Goal: Task Accomplishment & Management: Manage account settings

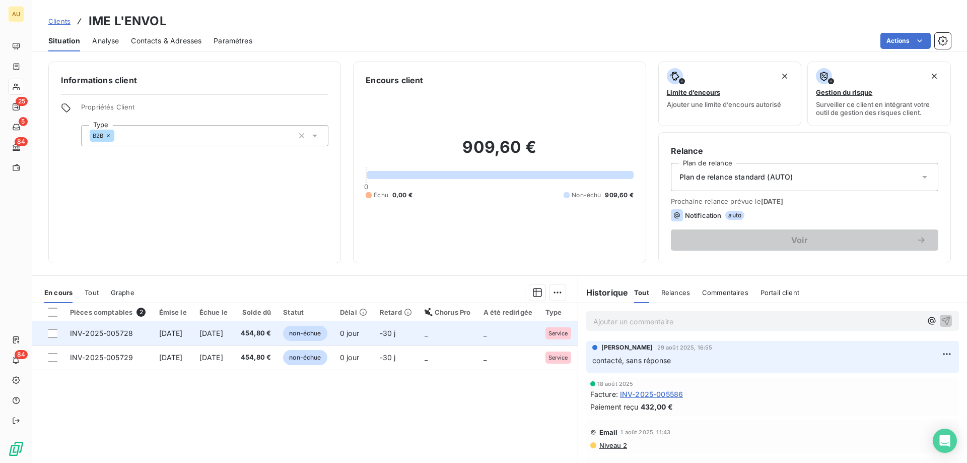
click at [186, 324] on td "[DATE]" at bounding box center [173, 333] width 40 height 24
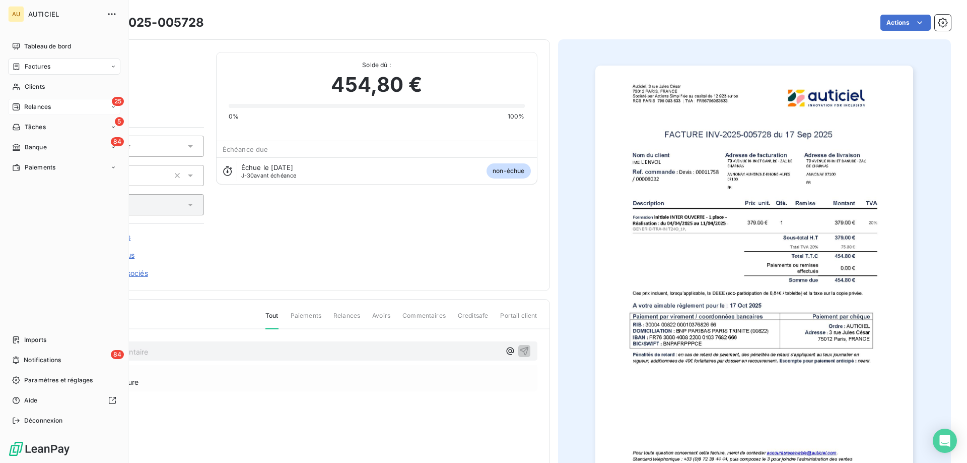
click at [47, 104] on span "Relances" at bounding box center [37, 106] width 27 height 9
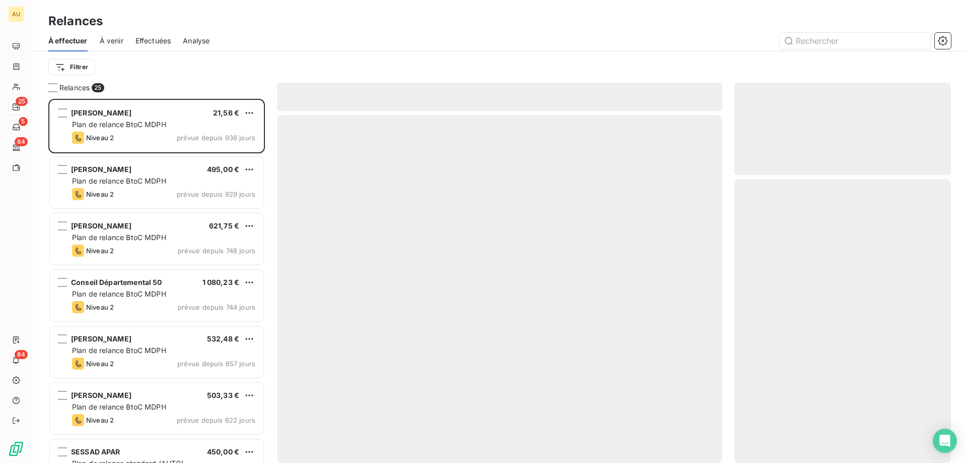
scroll to position [364, 217]
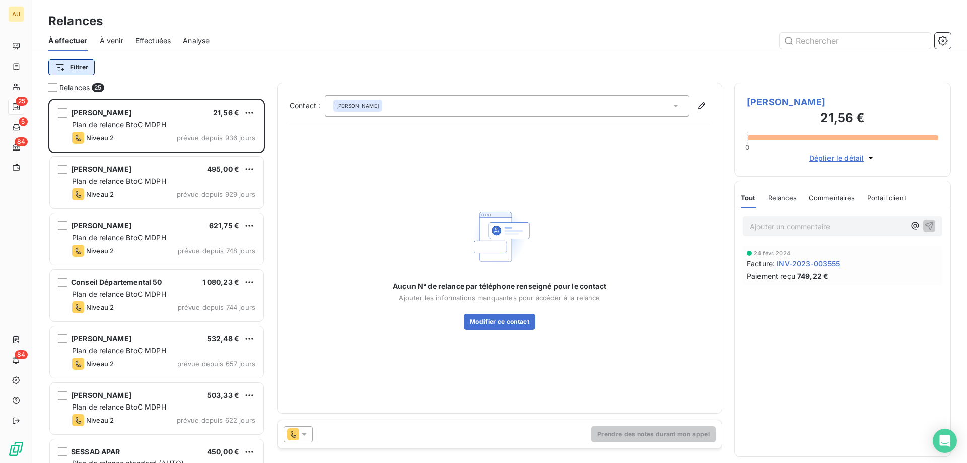
click at [80, 64] on html "AU 25 5 84 84 Relances À effectuer À venir Effectuées Analyse Filtrer Relances …" at bounding box center [483, 231] width 967 height 463
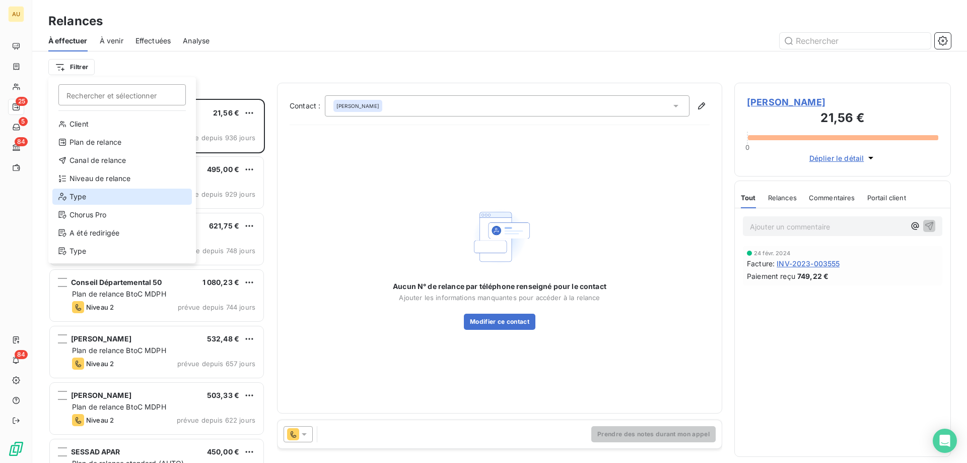
click at [93, 198] on div "Type" at bounding box center [122, 196] width 140 height 16
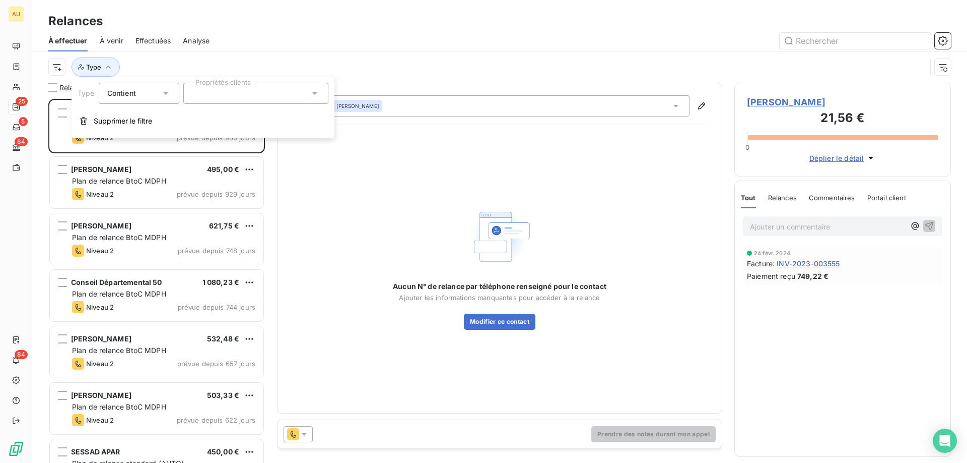
click at [223, 93] on div at bounding box center [255, 93] width 145 height 21
click at [223, 115] on li "B2B" at bounding box center [255, 118] width 141 height 20
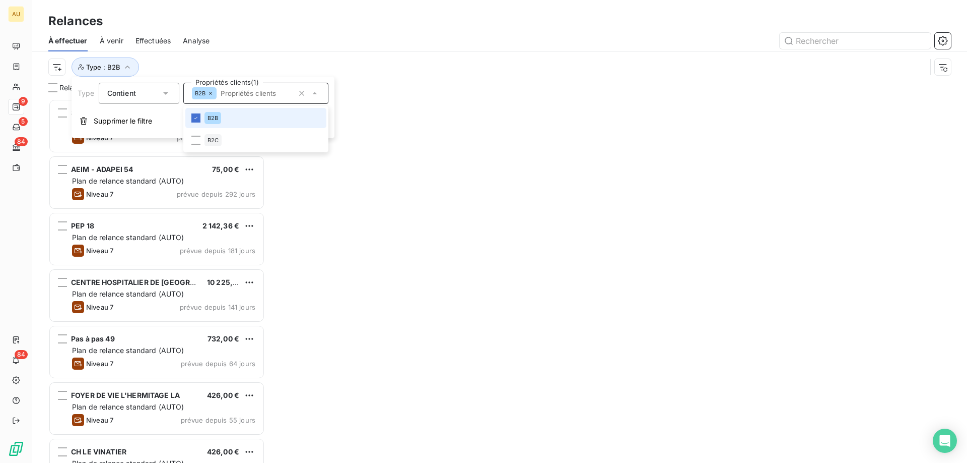
scroll to position [364, 217]
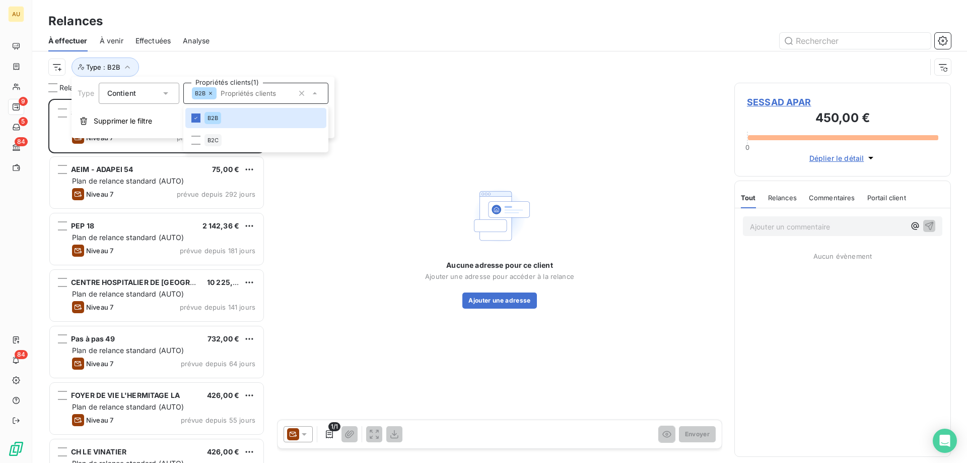
click at [325, 57] on div "Type : B2B" at bounding box center [487, 66] width 878 height 19
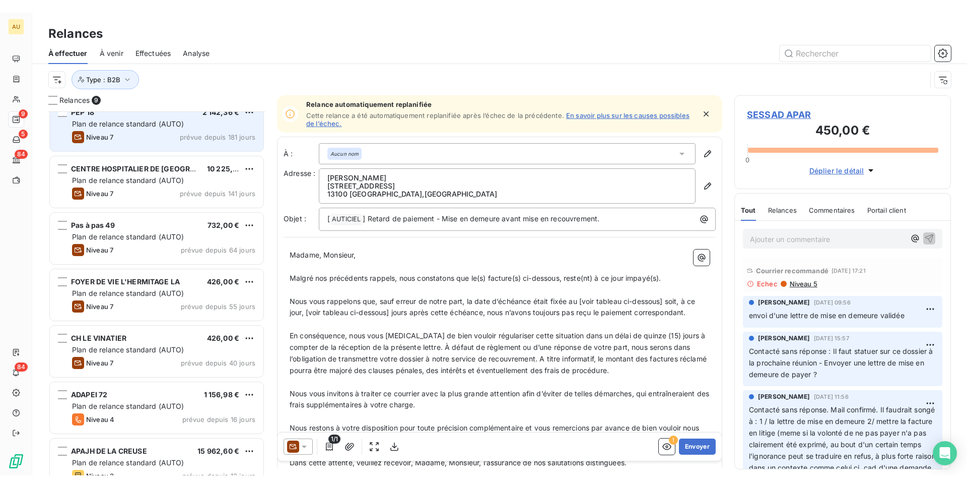
scroll to position [145, 0]
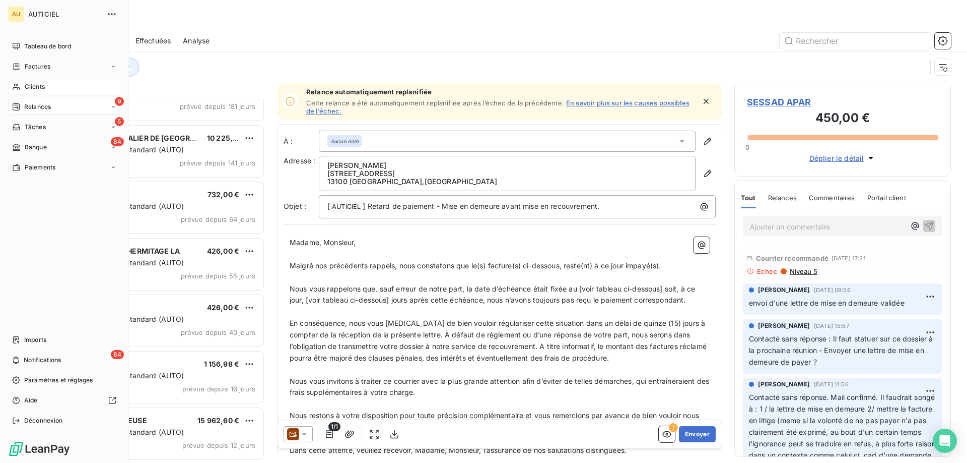
click at [38, 87] on span "Clients" at bounding box center [35, 86] width 20 height 9
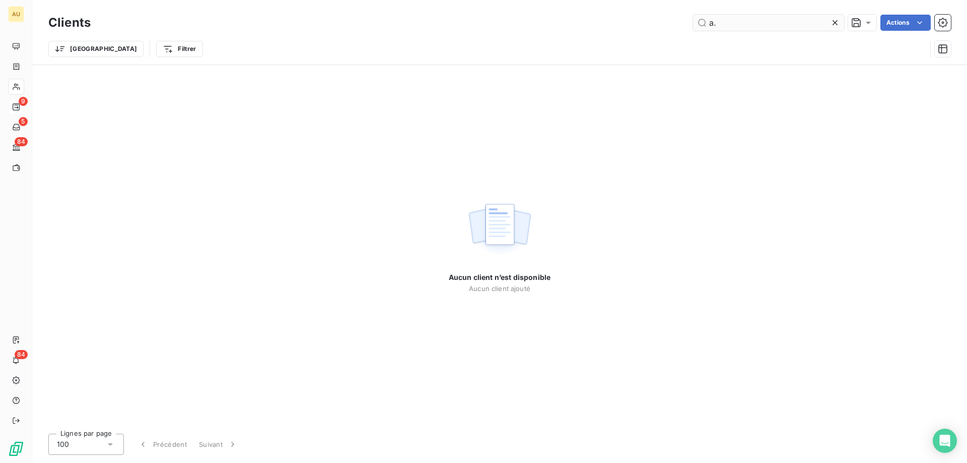
type input "a"
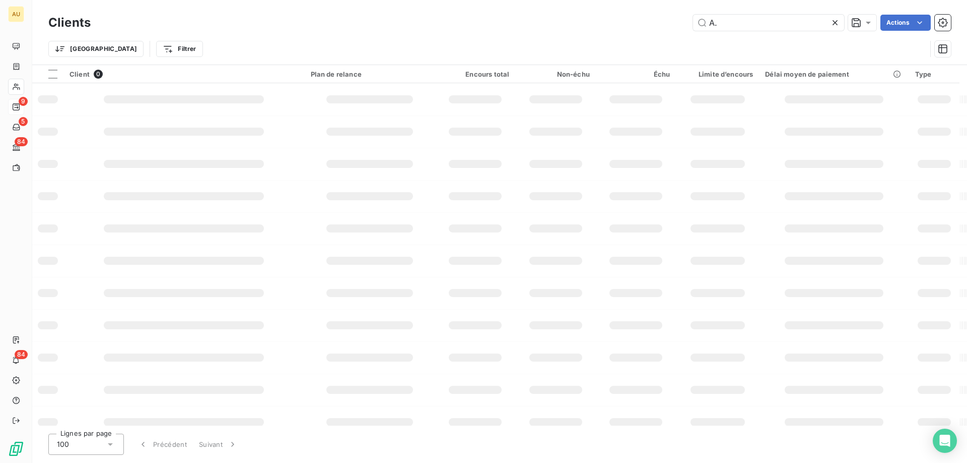
type input "A"
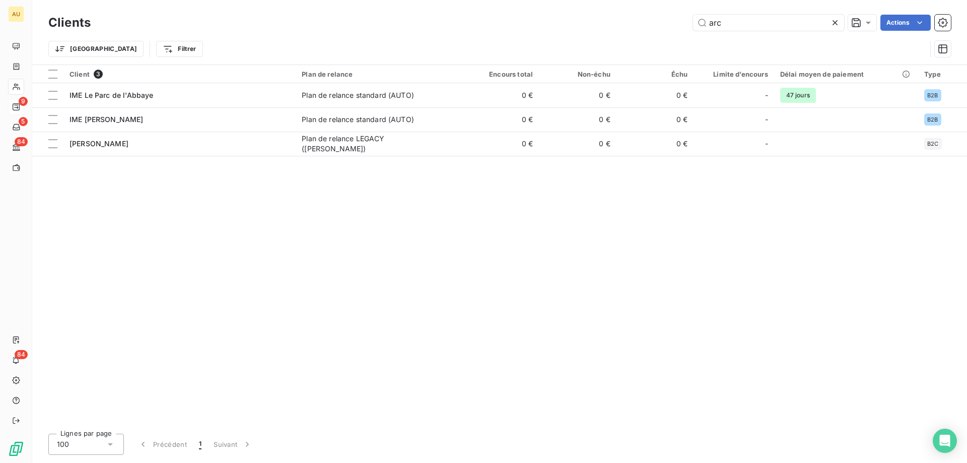
drag, startPoint x: 732, startPoint y: 23, endPoint x: 601, endPoint y: 23, distance: 131.0
click at [610, 23] on div "arc Actions" at bounding box center [527, 23] width 849 height 16
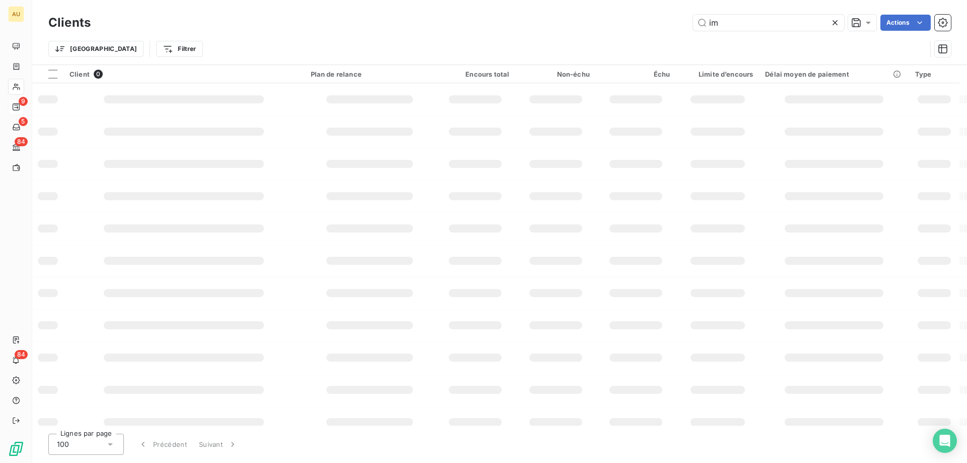
type input "i"
type input "I"
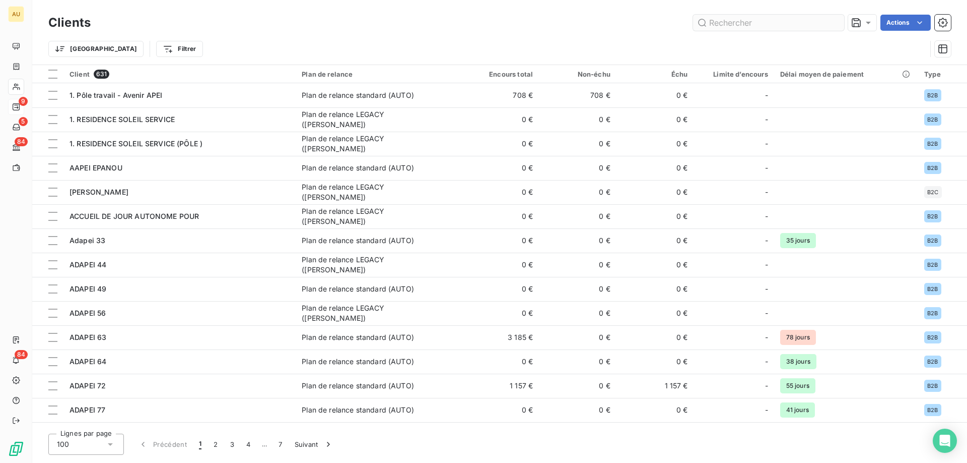
click at [727, 18] on input "text" at bounding box center [768, 23] width 151 height 16
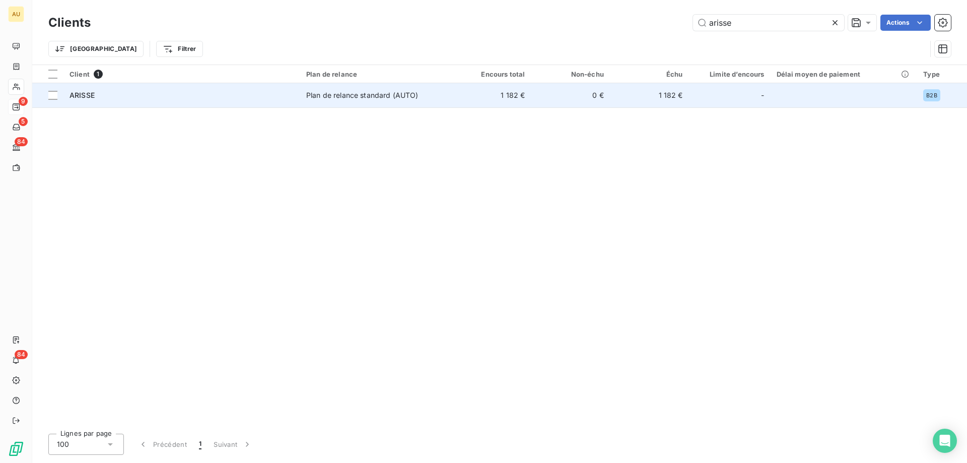
type input "arisse"
click at [243, 100] on td "ARISSE" at bounding box center [181, 95] width 237 height 24
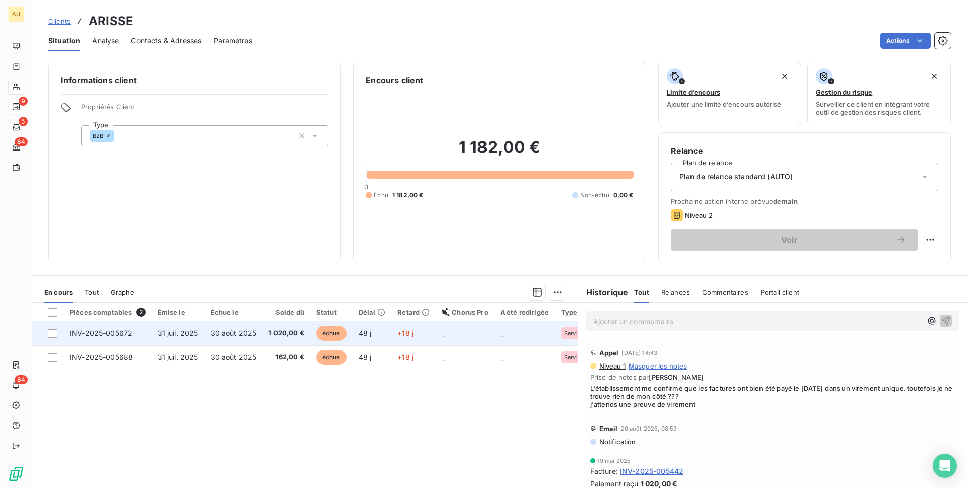
click at [233, 335] on span "30 août 2025" at bounding box center [234, 333] width 46 height 9
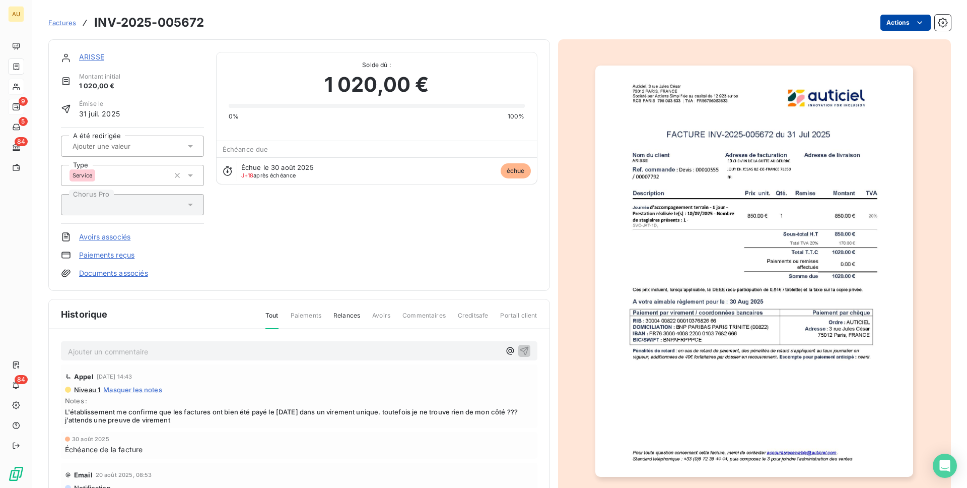
click at [924, 28] on html "AU 9 5 84 84 Factures INV-2025-005672 Actions ARISSE Montant initial 1 020,00 €…" at bounding box center [483, 244] width 967 height 488
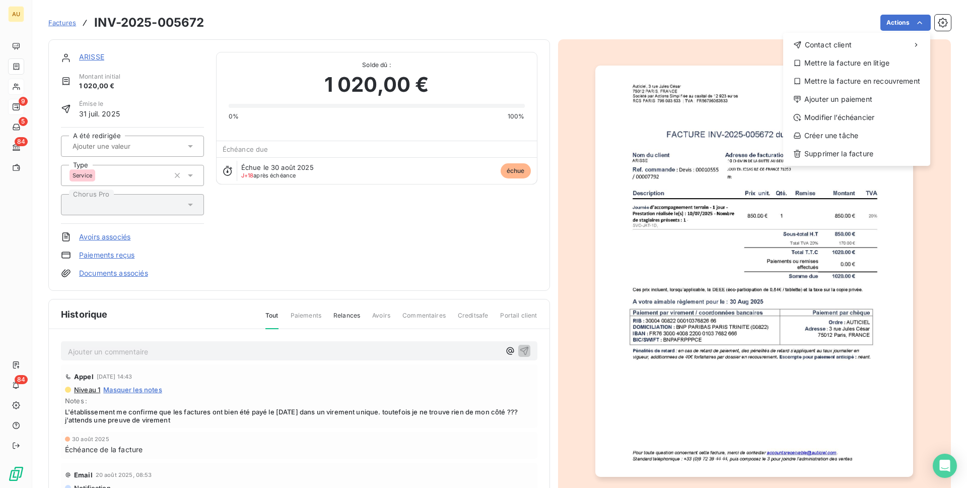
click at [813, 270] on html "AU 9 5 84 84 Factures INV-2025-005672 Actions Contact client Mettre la facture …" at bounding box center [483, 244] width 967 height 488
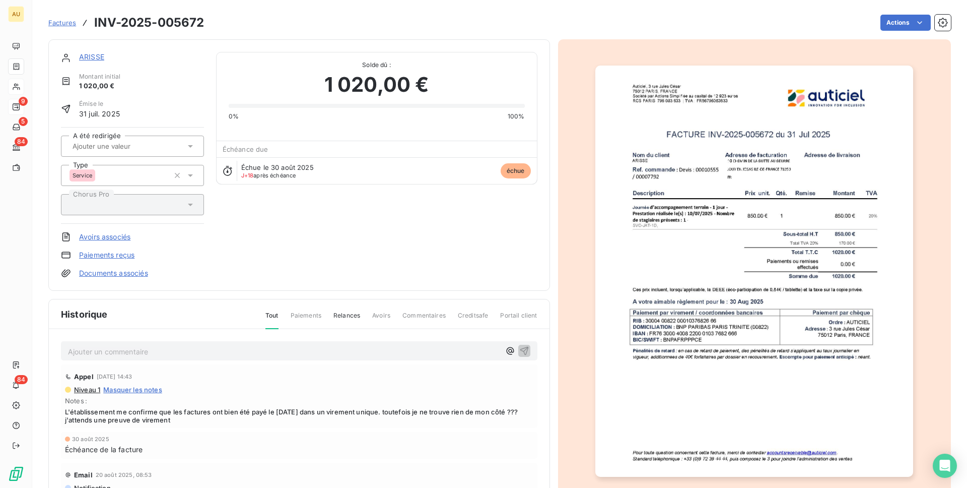
click at [785, 226] on img "button" at bounding box center [755, 272] width 318 height 412
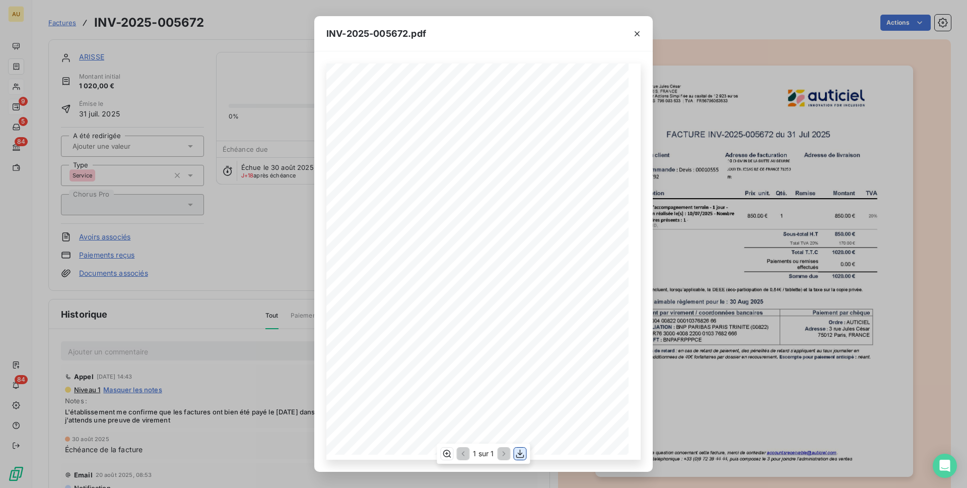
click at [518, 456] on icon "button" at bounding box center [520, 453] width 10 height 10
click at [636, 32] on icon "button" at bounding box center [637, 33] width 5 height 5
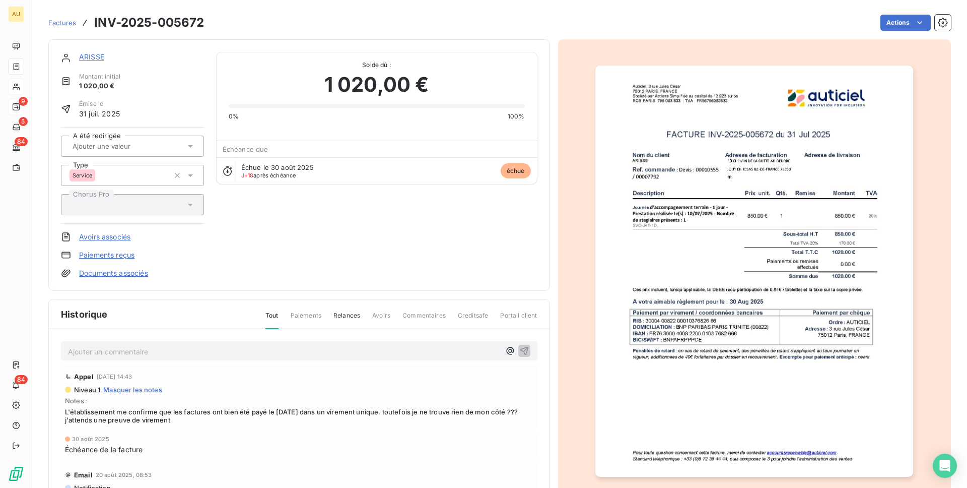
click at [84, 58] on link "ARISSE" at bounding box center [91, 56] width 25 height 9
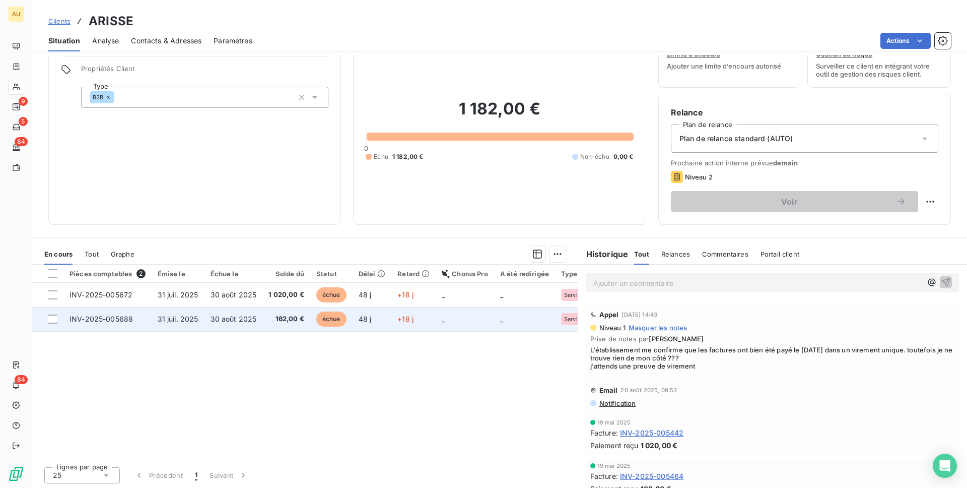
scroll to position [39, 0]
click at [173, 318] on span "31 juil. 2025" at bounding box center [178, 317] width 41 height 9
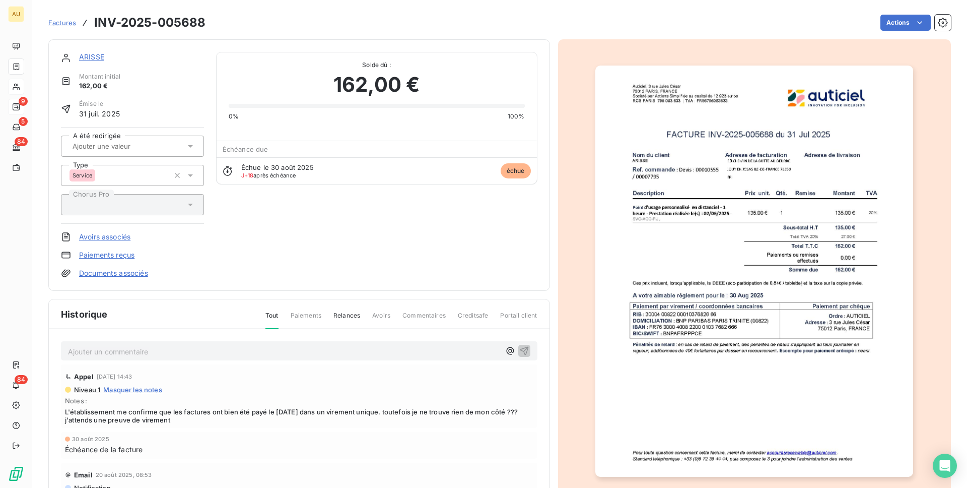
click at [842, 174] on img "button" at bounding box center [755, 272] width 318 height 412
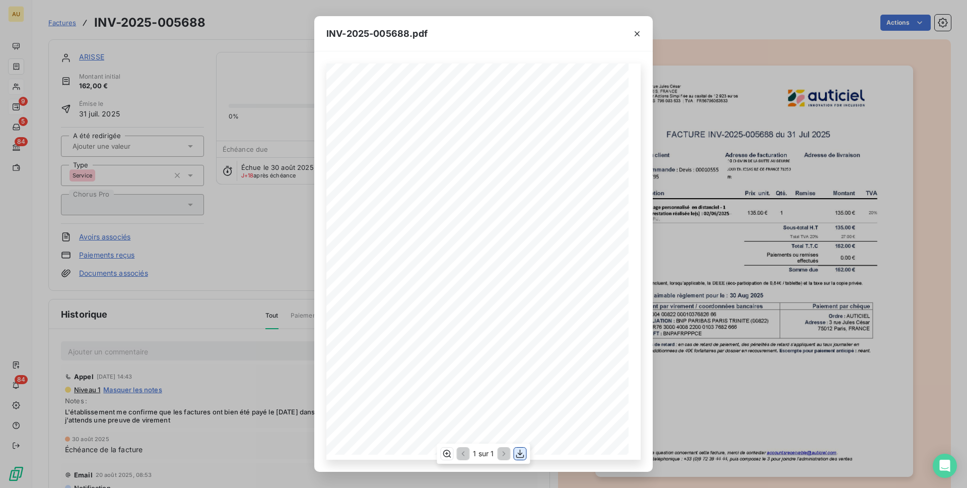
click at [517, 453] on icon "button" at bounding box center [520, 453] width 10 height 10
click at [634, 30] on icon "button" at bounding box center [637, 34] width 10 height 10
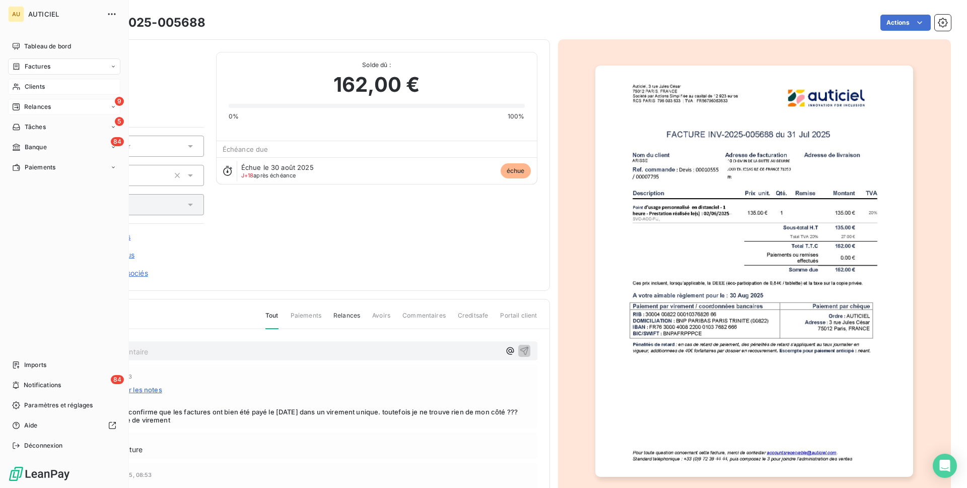
click at [30, 65] on span "Factures" at bounding box center [38, 66] width 26 height 9
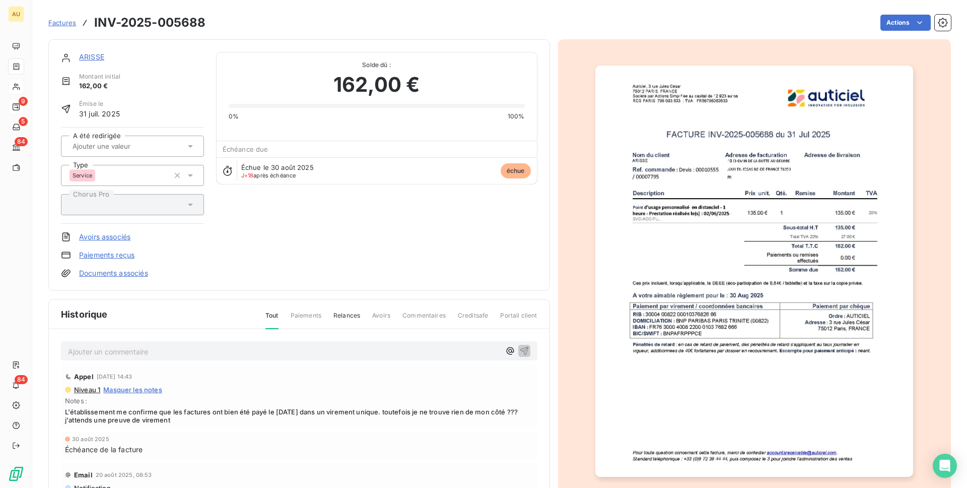
click at [63, 22] on span "Factures" at bounding box center [62, 23] width 28 height 8
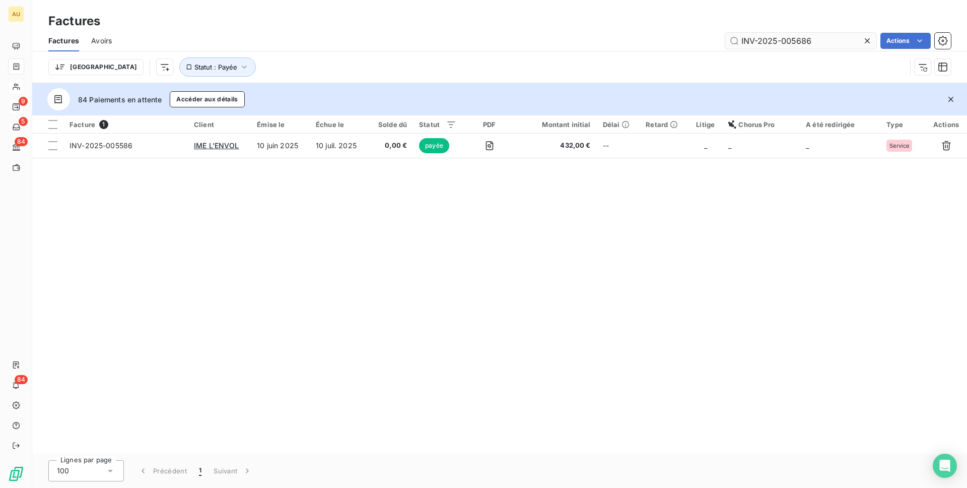
type input "INV-2025-005686"
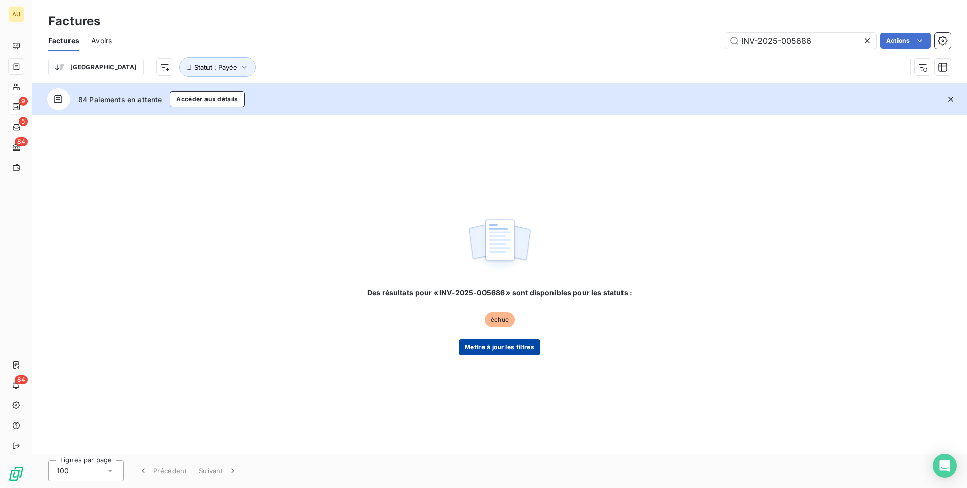
click at [506, 344] on button "Mettre à jour les filtres" at bounding box center [500, 347] width 82 height 16
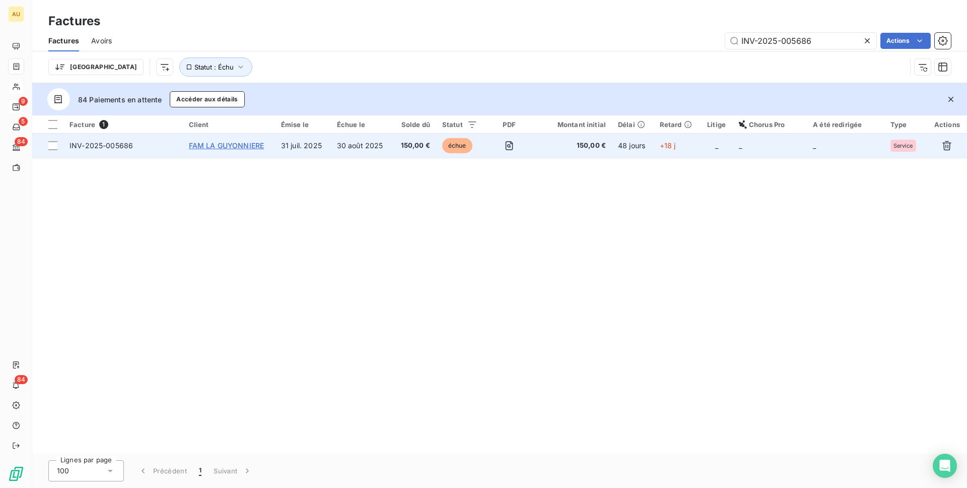
click at [235, 144] on span "FAM LA GUYONNIERE" at bounding box center [227, 145] width 76 height 9
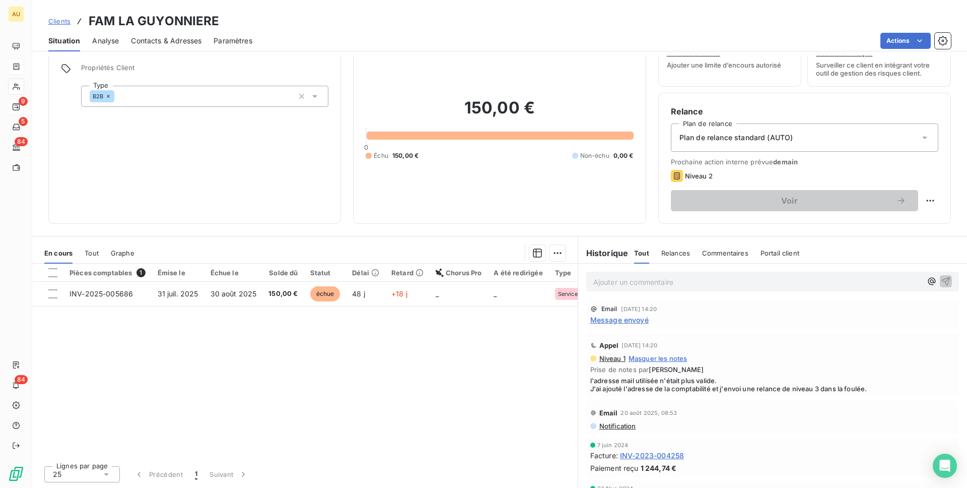
scroll to position [39, 0]
click at [643, 282] on p "Ajouter un commentaire ﻿" at bounding box center [758, 282] width 329 height 13
click at [610, 283] on p "Le" at bounding box center [758, 282] width 329 height 12
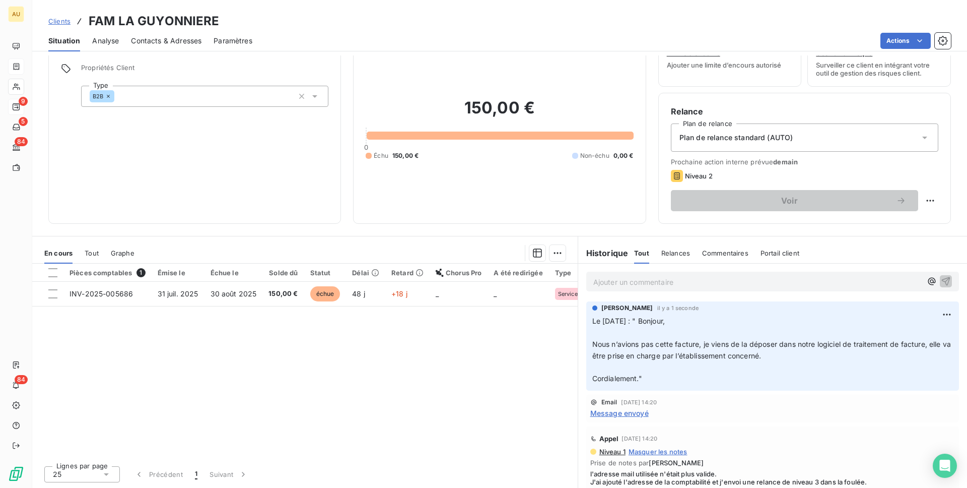
scroll to position [0, 0]
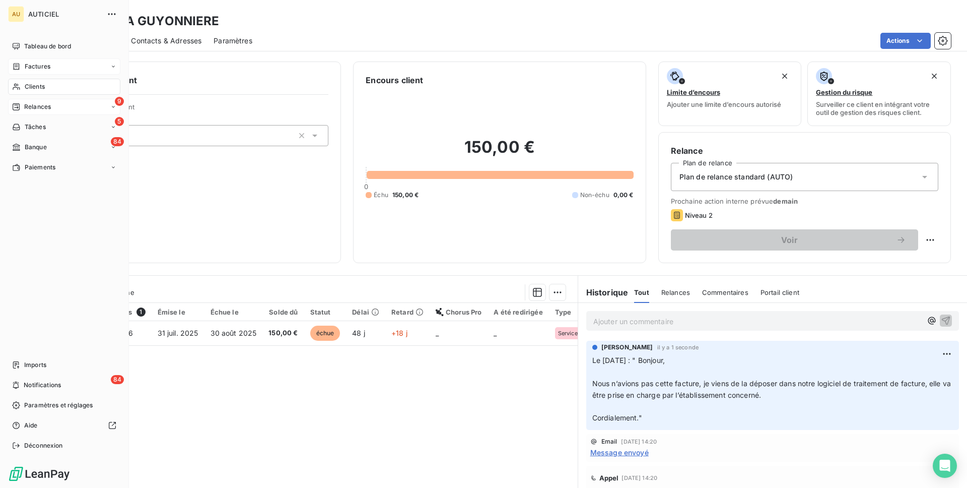
click at [28, 63] on span "Factures" at bounding box center [38, 66] width 26 height 9
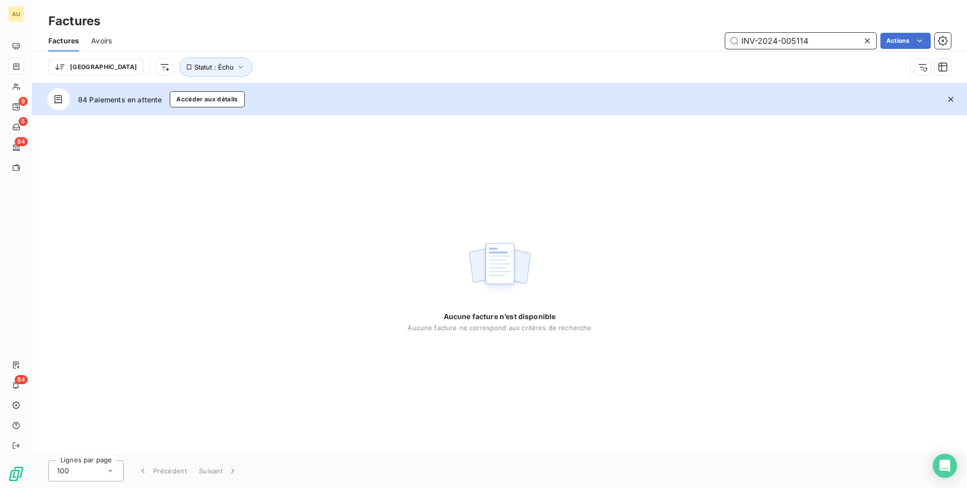
type input "INV-2024-005114"
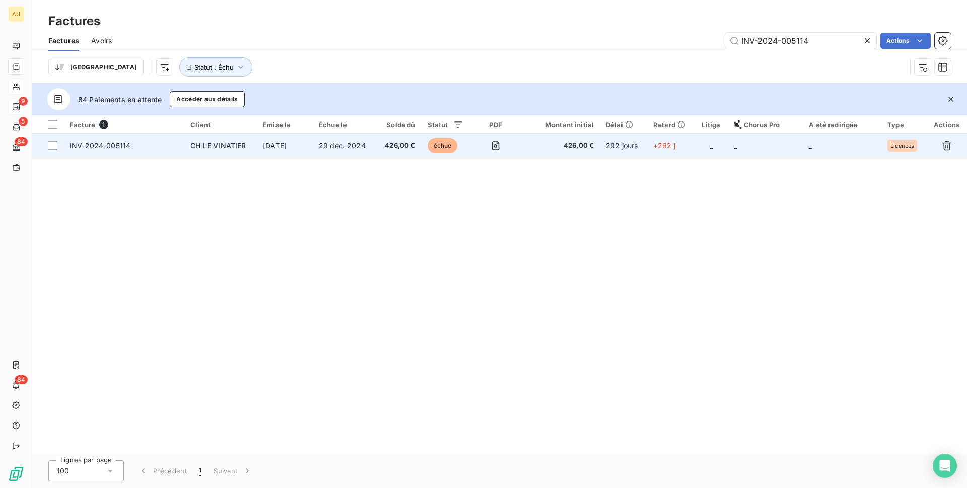
click at [208, 140] on td "CH LE VINATIER" at bounding box center [220, 146] width 73 height 24
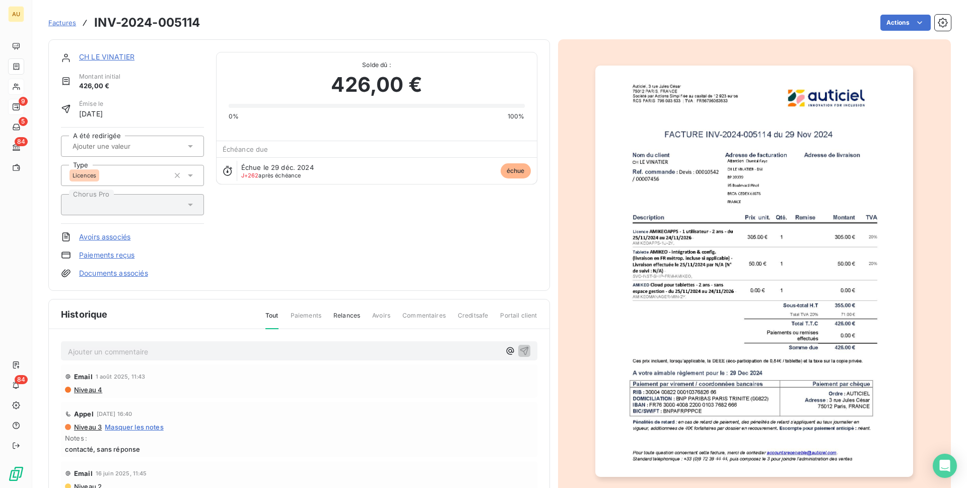
click at [131, 353] on p "Ajouter un commentaire ﻿" at bounding box center [284, 351] width 432 height 13
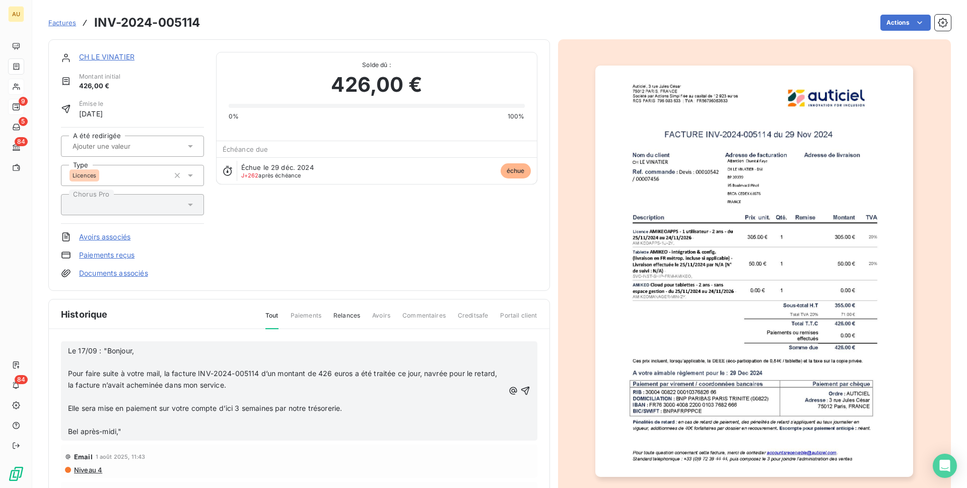
click at [105, 349] on span "Le 17/09 : "Bonjour," at bounding box center [101, 350] width 66 height 9
click at [103, 349] on span "Le 17/09 : "Bonjour," at bounding box center [101, 350] width 66 height 9
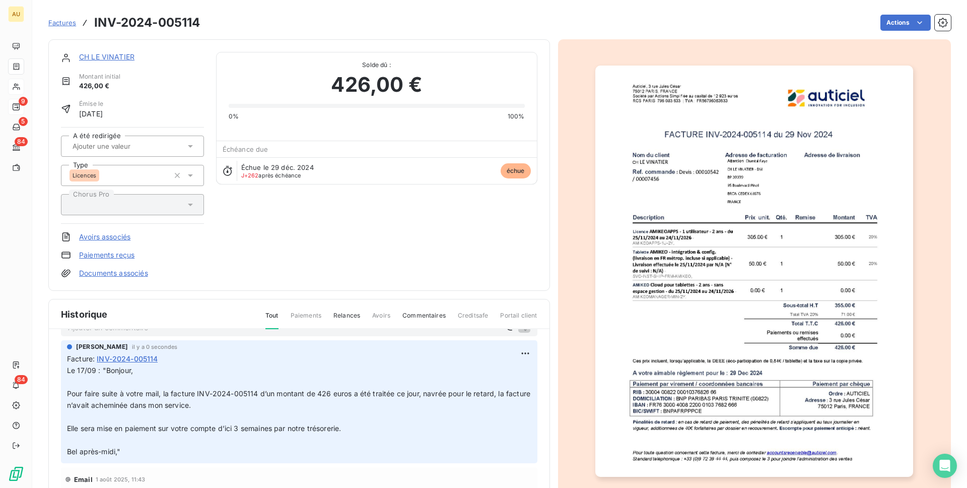
scroll to position [25, 0]
click at [911, 27] on html "AU 9 5 84 84 Factures INV-2024-005114 Actions CH LE VINATIER Montant initial 42…" at bounding box center [483, 244] width 967 height 488
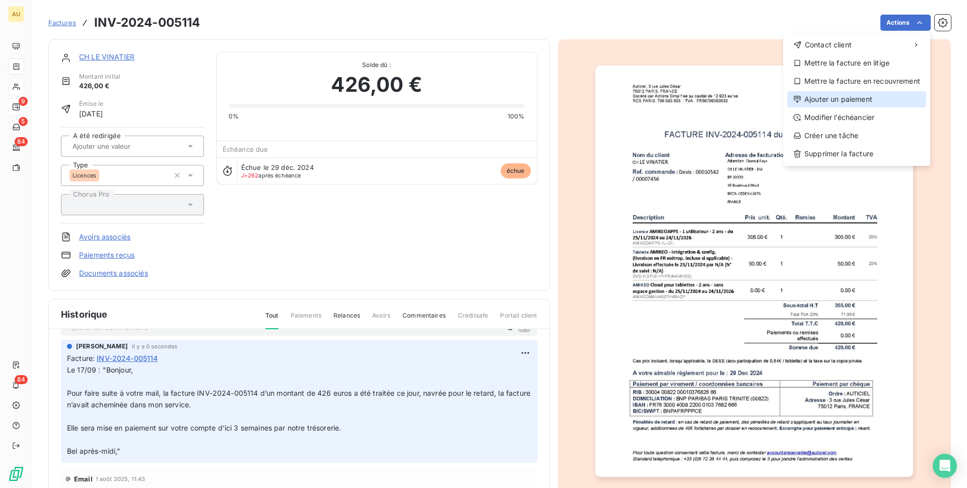
click at [861, 99] on div "Ajouter un paiement" at bounding box center [857, 99] width 139 height 16
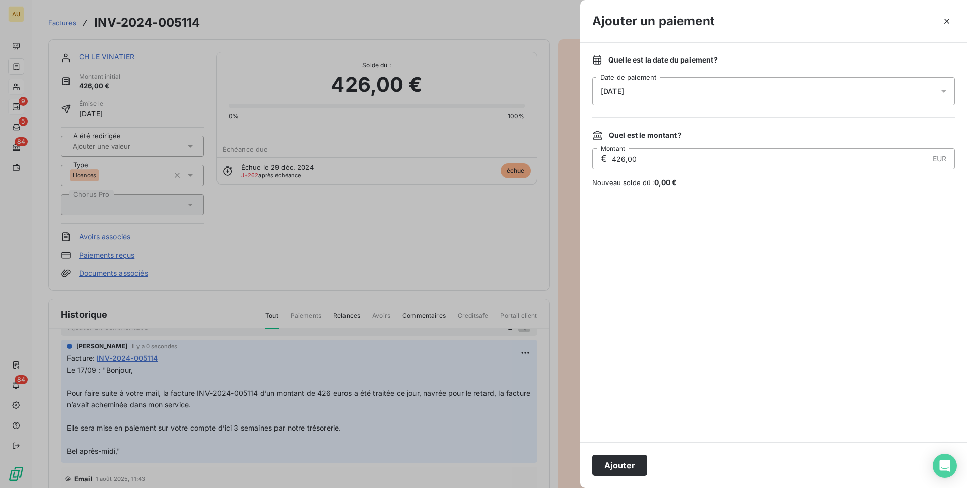
click at [685, 101] on div "17/09/2025" at bounding box center [774, 91] width 363 height 28
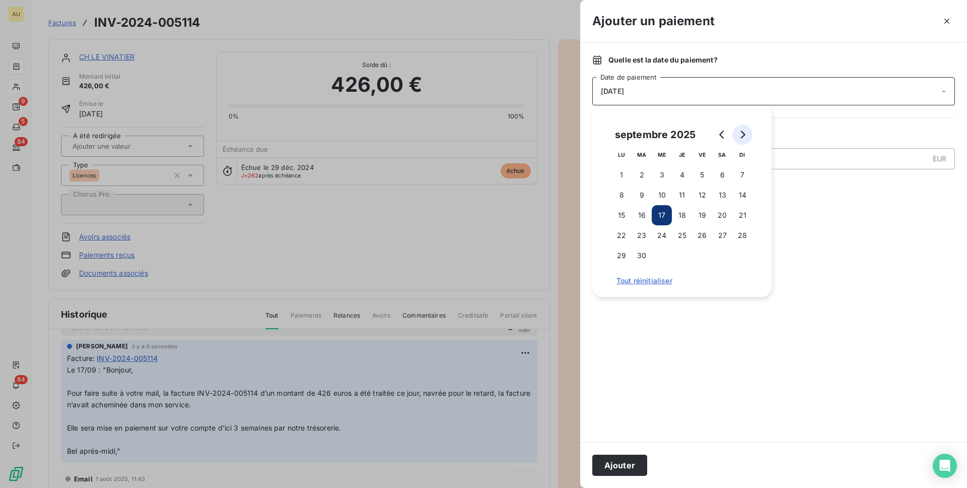
click at [742, 143] on button "Go to next month" at bounding box center [743, 134] width 20 height 20
click at [704, 193] on button "10" at bounding box center [702, 195] width 20 height 20
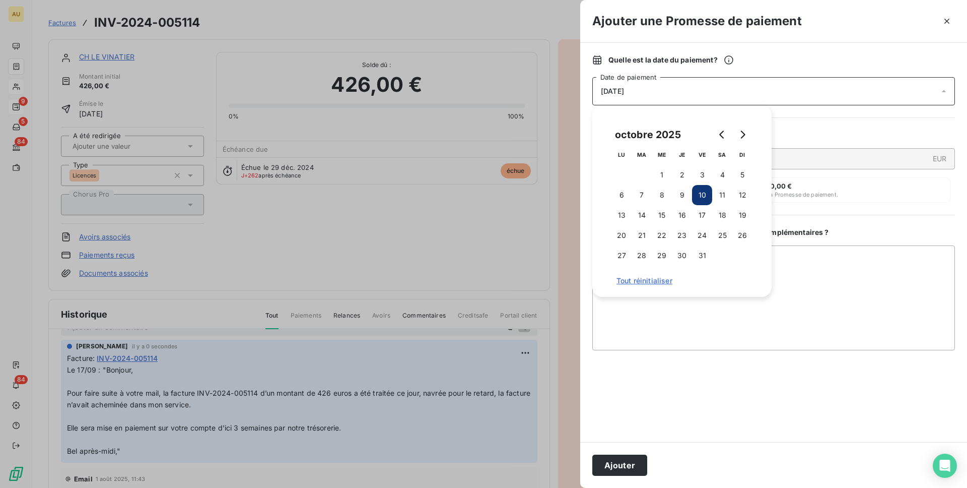
click at [878, 125] on div "Quelle est la date du paiement ? 10/10/2025 Date de paiement Quel est le montan…" at bounding box center [773, 242] width 387 height 399
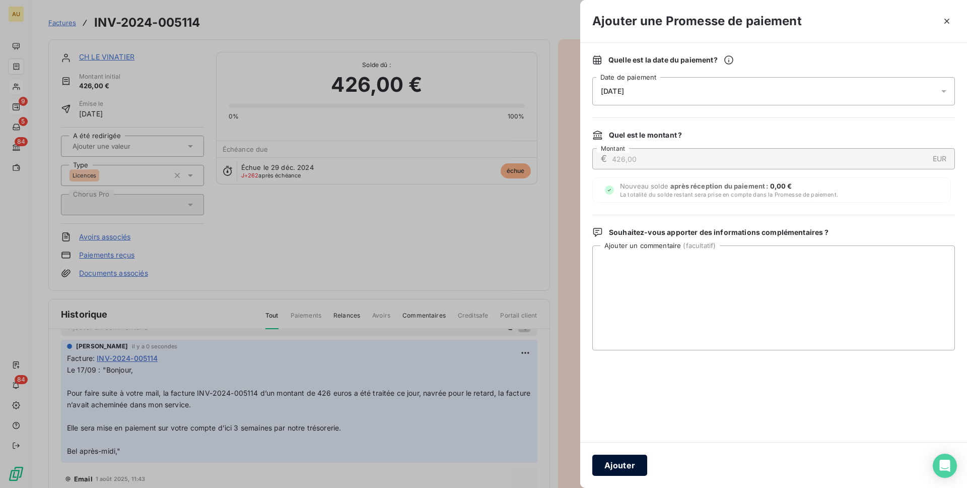
click at [615, 462] on button "Ajouter" at bounding box center [620, 465] width 55 height 21
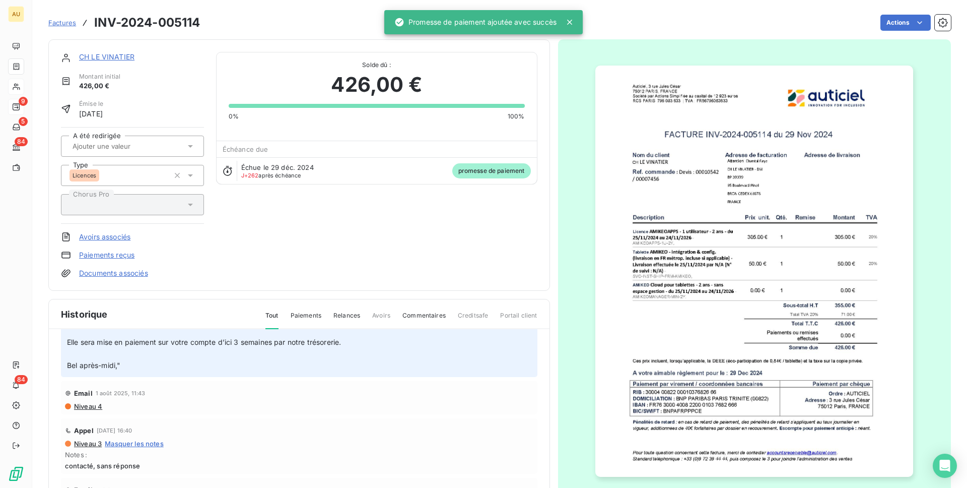
scroll to position [0, 0]
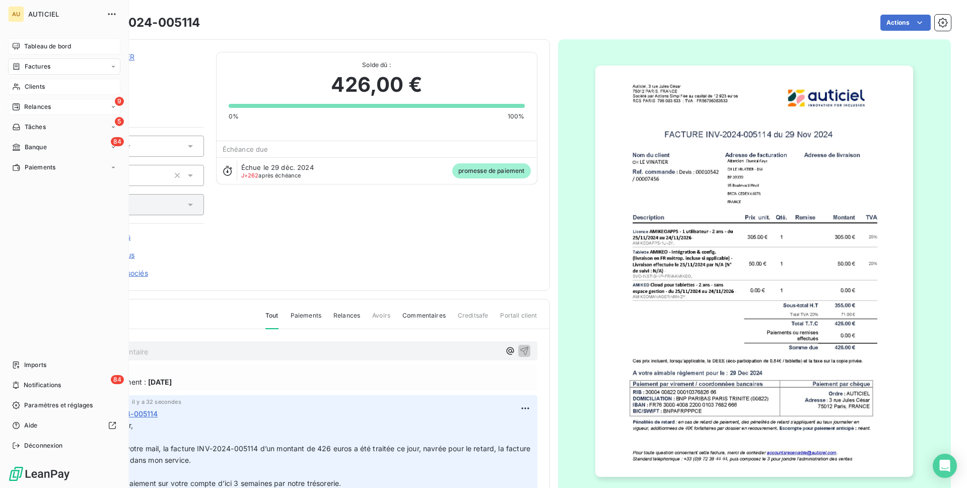
click at [30, 39] on div "Tableau de bord" at bounding box center [64, 46] width 112 height 16
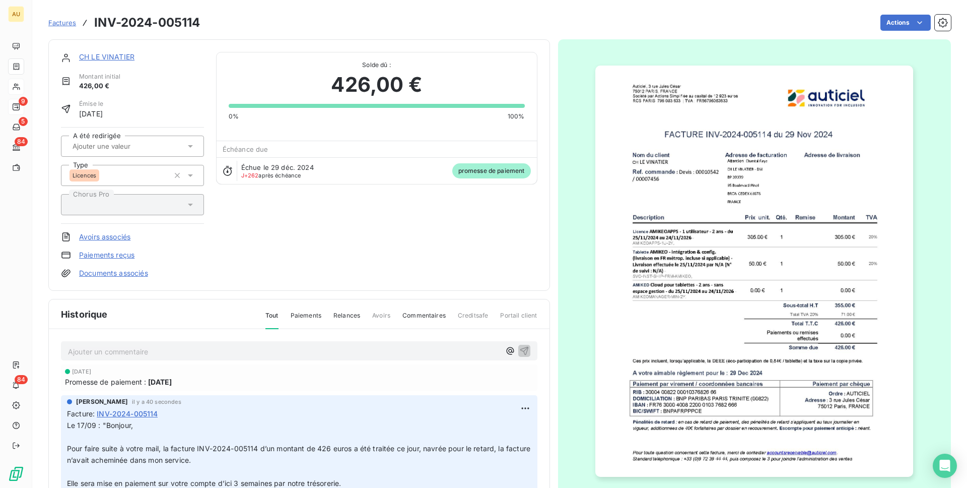
click at [103, 56] on link "CH LE VINATIER" at bounding box center [106, 56] width 55 height 9
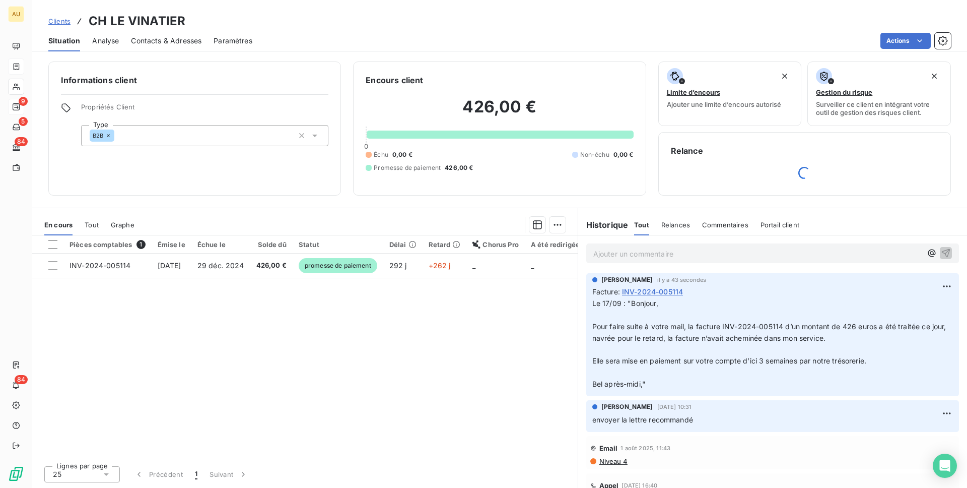
click at [181, 49] on div "Contacts & Adresses" at bounding box center [166, 40] width 71 height 21
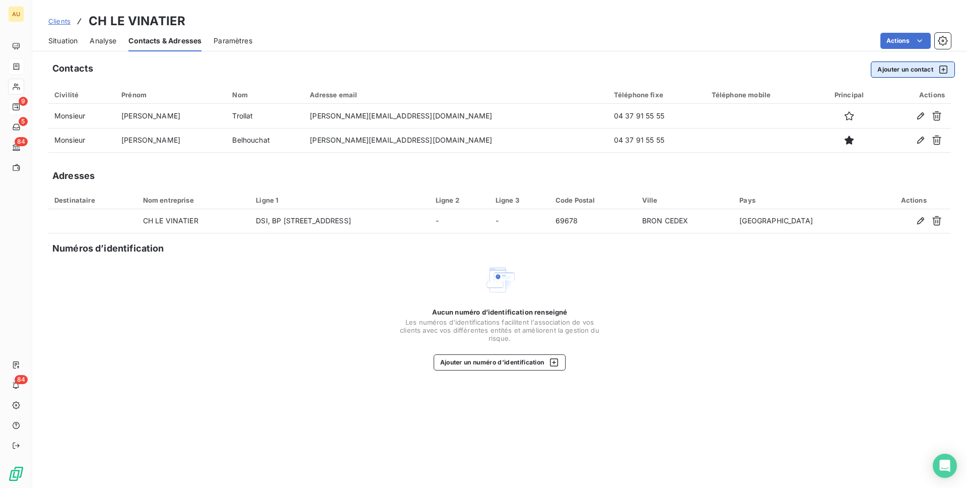
click at [913, 73] on button "Ajouter un contact" at bounding box center [913, 69] width 84 height 16
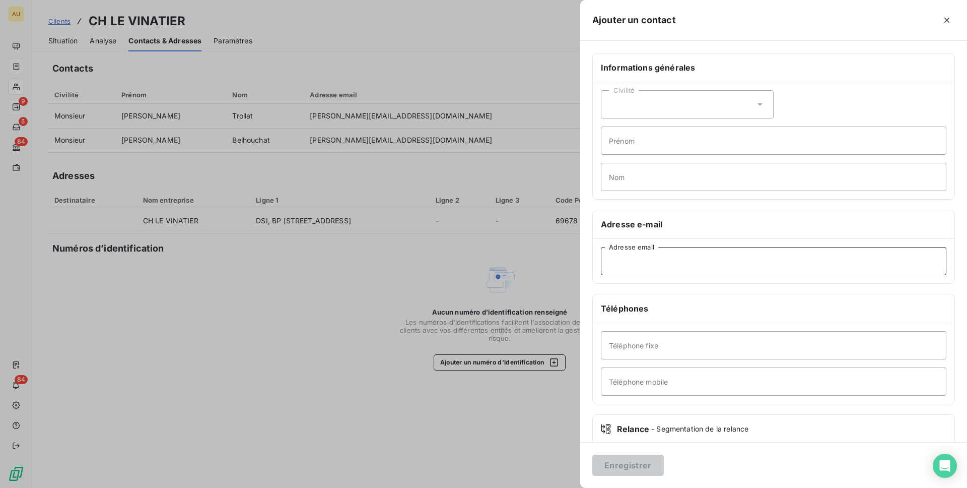
click at [638, 260] on input "Adresse email" at bounding box center [774, 261] width 346 height 28
paste input "Sandrine.LELEUX@ch-le-vinatier.fr"
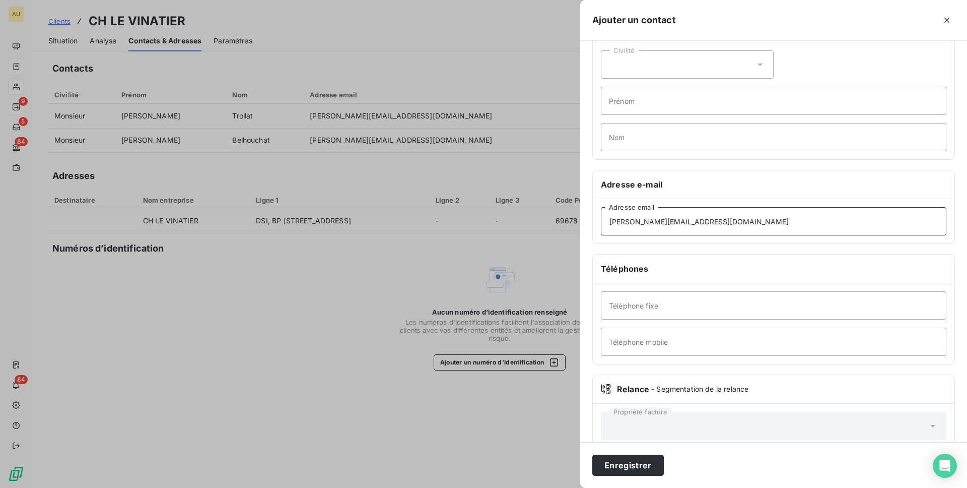
scroll to position [55, 0]
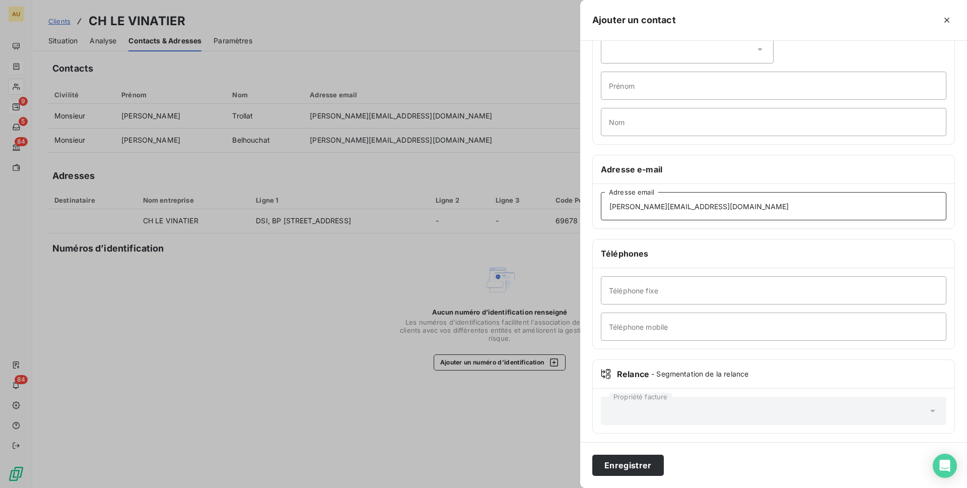
type input "Sandrine.LELEUX@ch-le-vinatier.fr"
click at [653, 293] on input "Téléphone fixe" at bounding box center [774, 290] width 346 height 28
paste input "33 (0)4-37-91-54-65"
type input "33 (0)4-37-91-54-65"
click at [633, 462] on button "Enregistrer" at bounding box center [629, 465] width 72 height 21
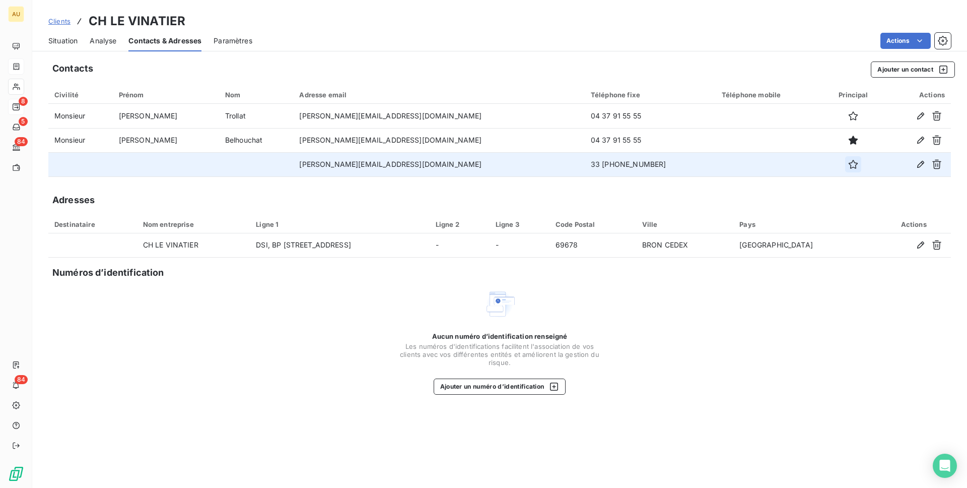
click at [849, 166] on icon "button" at bounding box center [854, 164] width 10 height 10
click at [921, 161] on icon "button" at bounding box center [921, 164] width 10 height 10
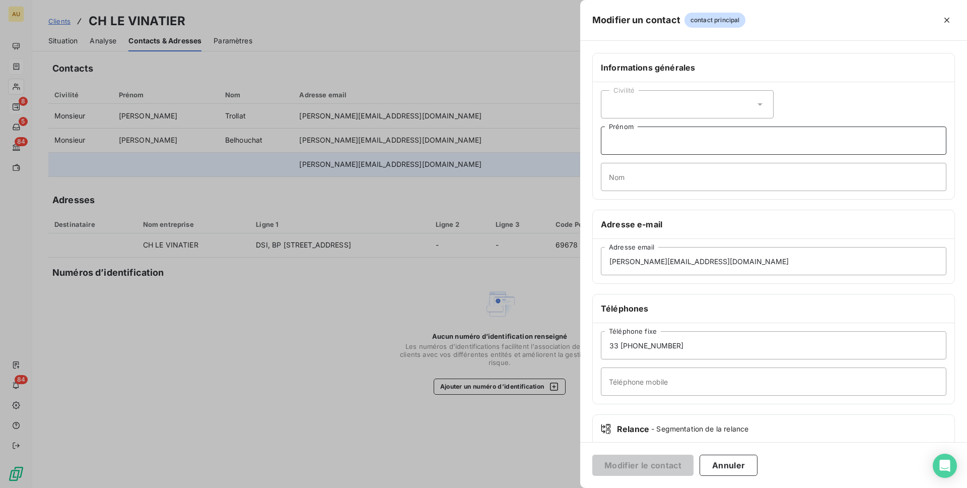
click at [645, 142] on input "Prénom" at bounding box center [774, 140] width 346 height 28
type input "A"
type input "Assistante de Direction"
click at [729, 109] on div "Civilité" at bounding box center [687, 104] width 173 height 28
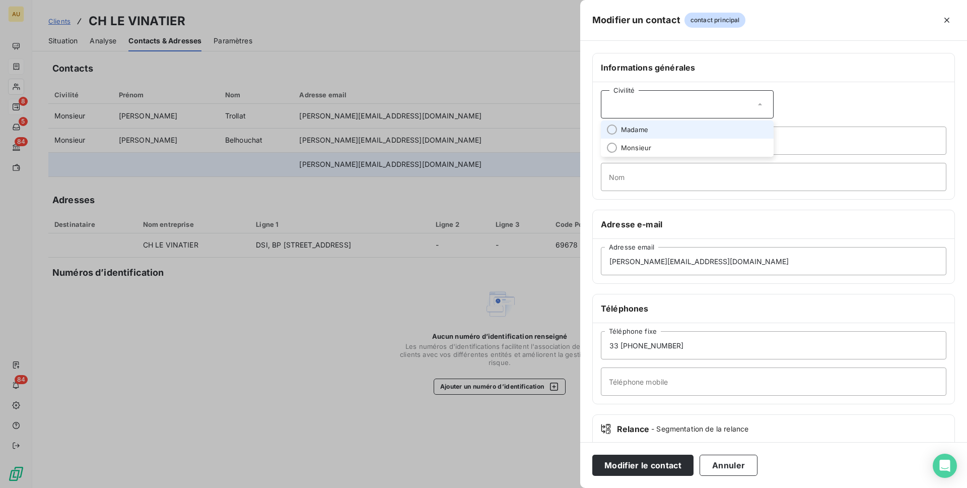
click at [723, 128] on li "Madame" at bounding box center [687, 129] width 173 height 18
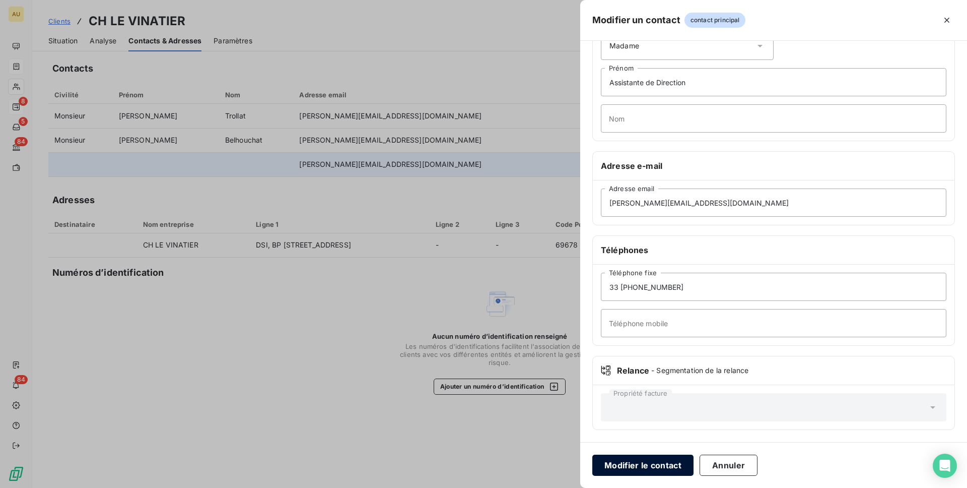
click at [643, 462] on button "Modifier le contact" at bounding box center [643, 465] width 101 height 21
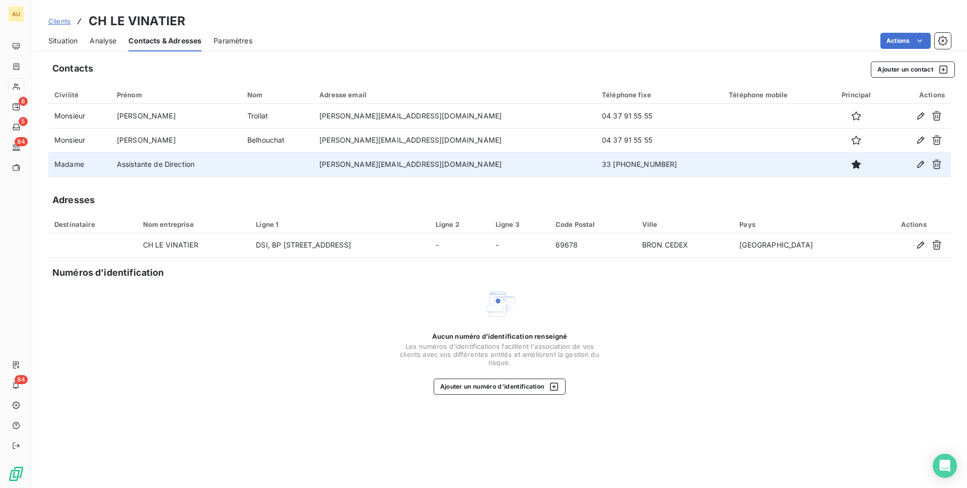
click at [391, 161] on td "sandrine.leleux@ch-le-vinatier.fr" at bounding box center [454, 164] width 283 height 24
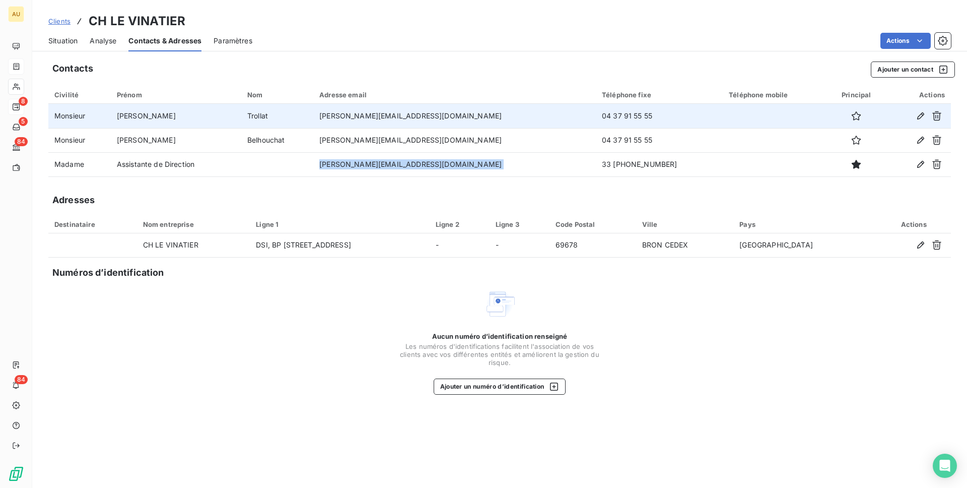
copy td "sandrine.leleux@ch-le-vinatier.fr"
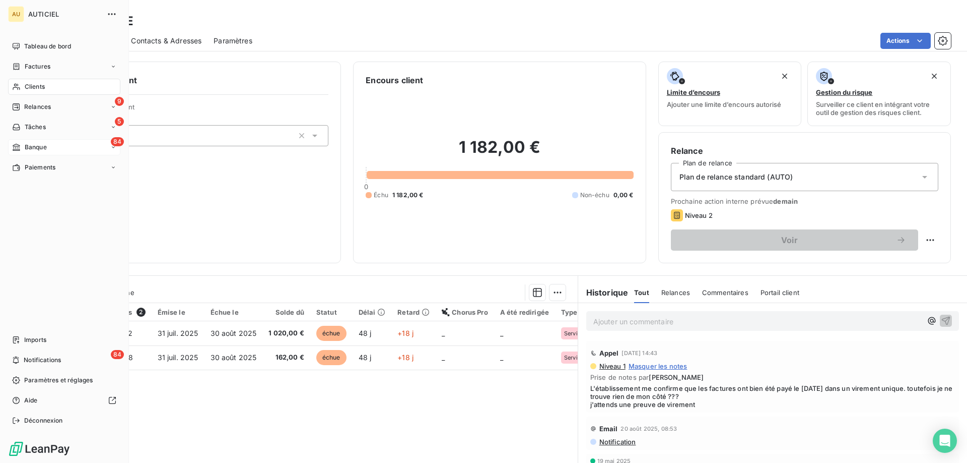
click at [41, 144] on span "Banque" at bounding box center [36, 147] width 22 height 9
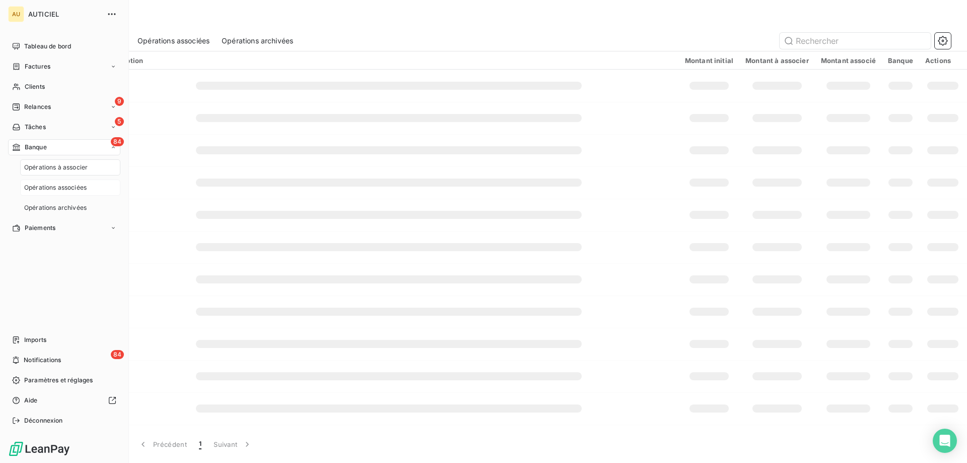
click at [71, 188] on span "Opérations associées" at bounding box center [55, 187] width 62 height 9
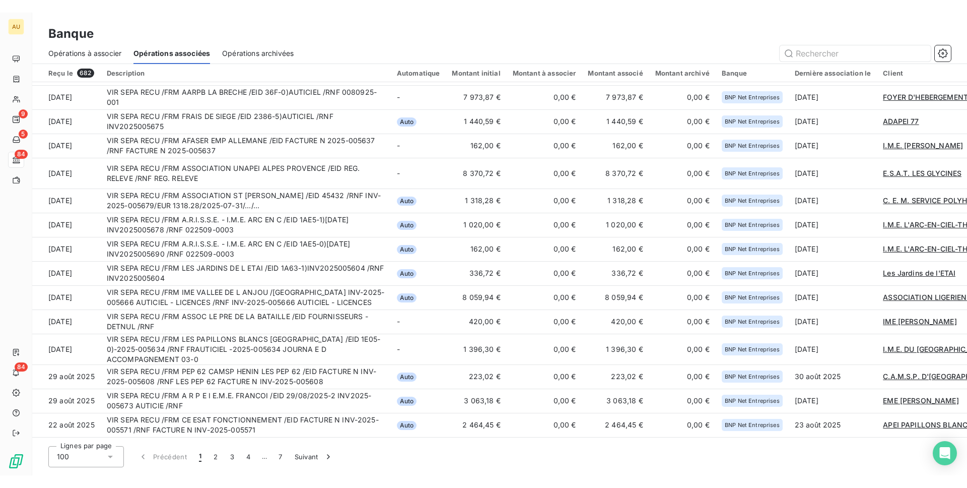
scroll to position [119, 0]
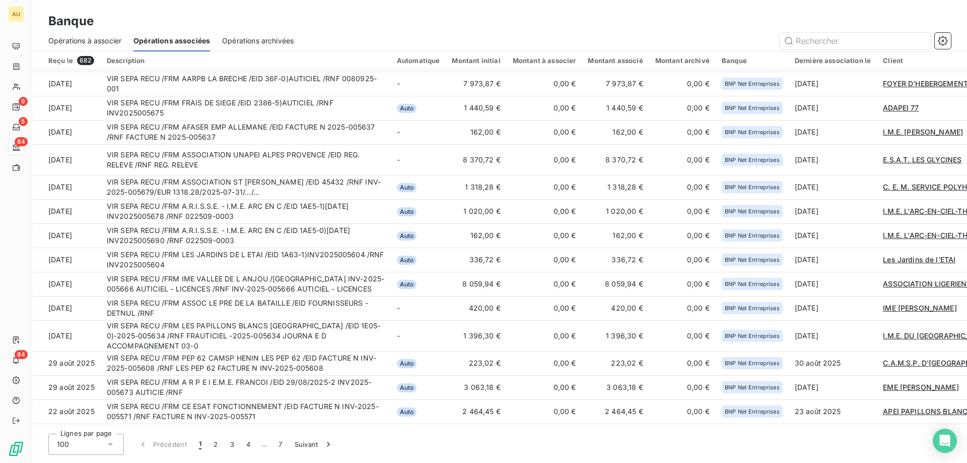
click at [962, 460] on div "Reçu le 682 Description Automatique Montant initial Montant à associer Montant …" at bounding box center [499, 256] width 935 height 411
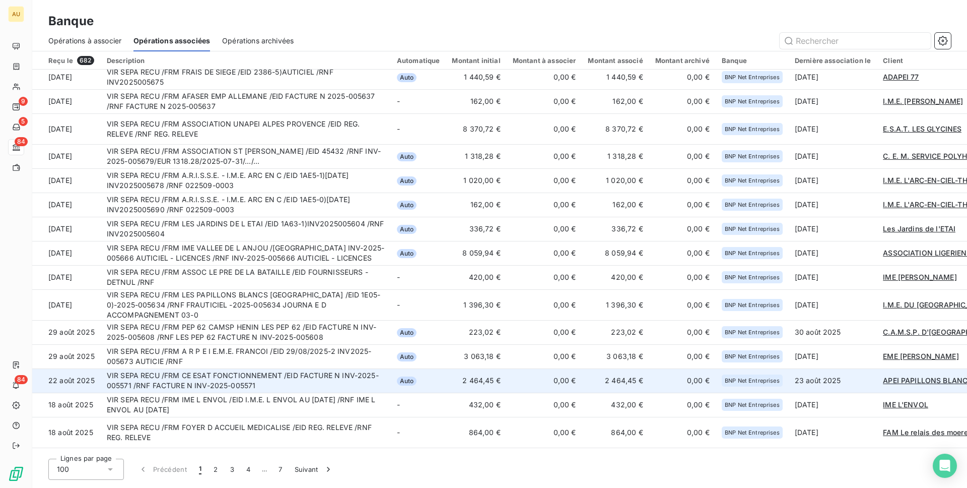
scroll to position [93, 0]
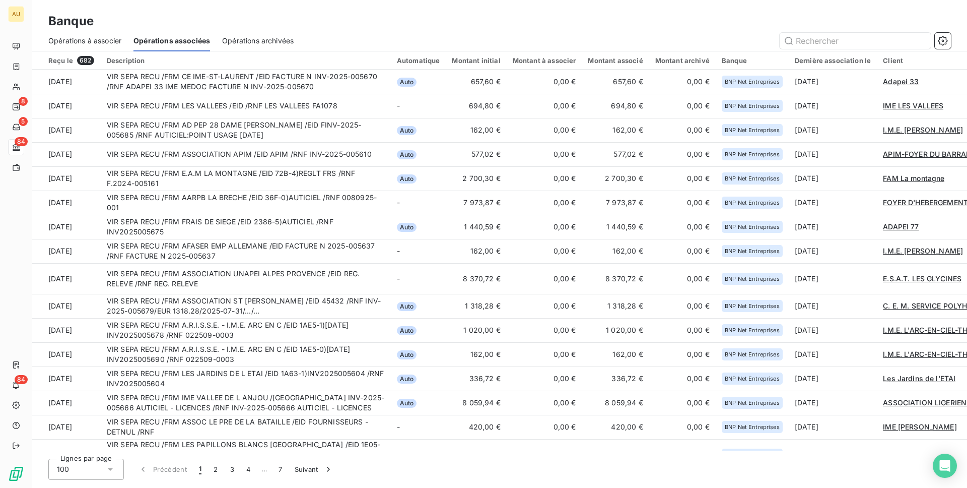
scroll to position [44, 0]
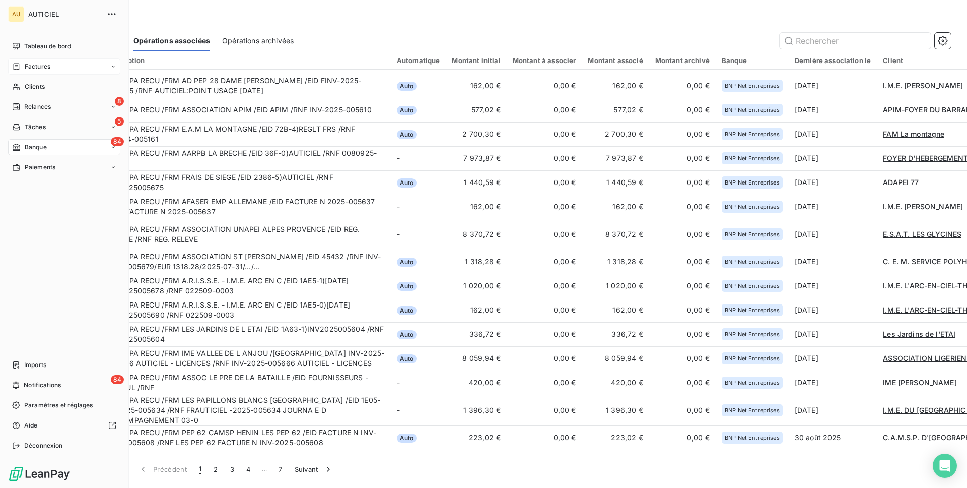
click at [29, 67] on span "Factures" at bounding box center [38, 66] width 26 height 9
click at [40, 67] on span "Factures" at bounding box center [38, 66] width 26 height 9
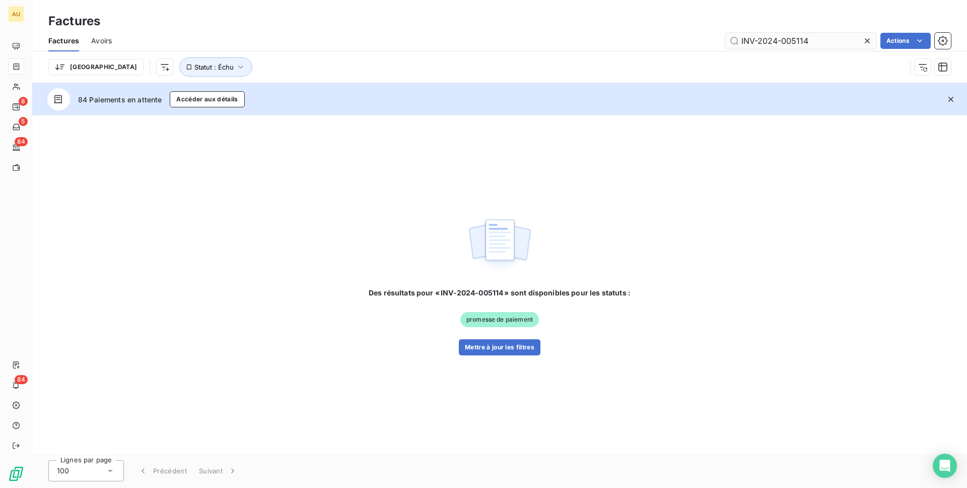
click at [817, 41] on input "INV-2024-005114" at bounding box center [801, 41] width 151 height 16
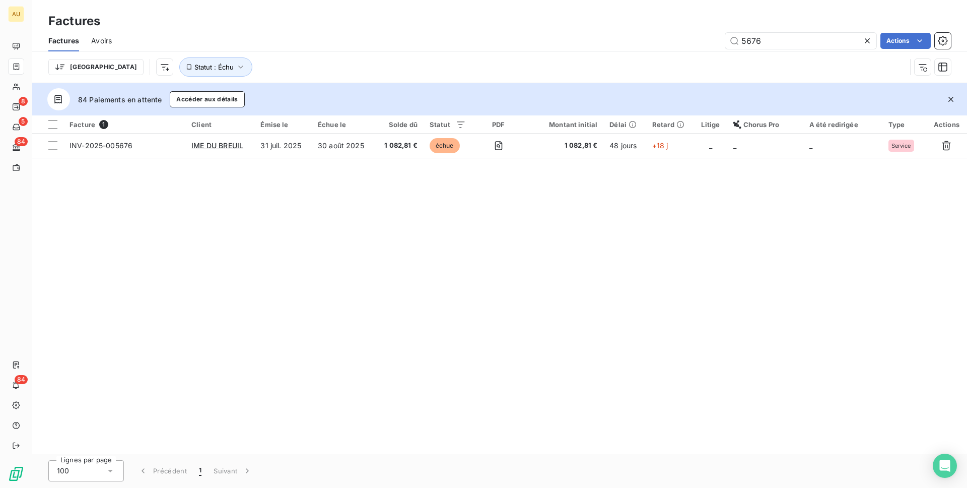
type input "5676"
click at [265, 219] on div "Facture 1 Client Émise le Échue le Solde dû Statut PDF Montant initial Délai Re…" at bounding box center [499, 284] width 935 height 338
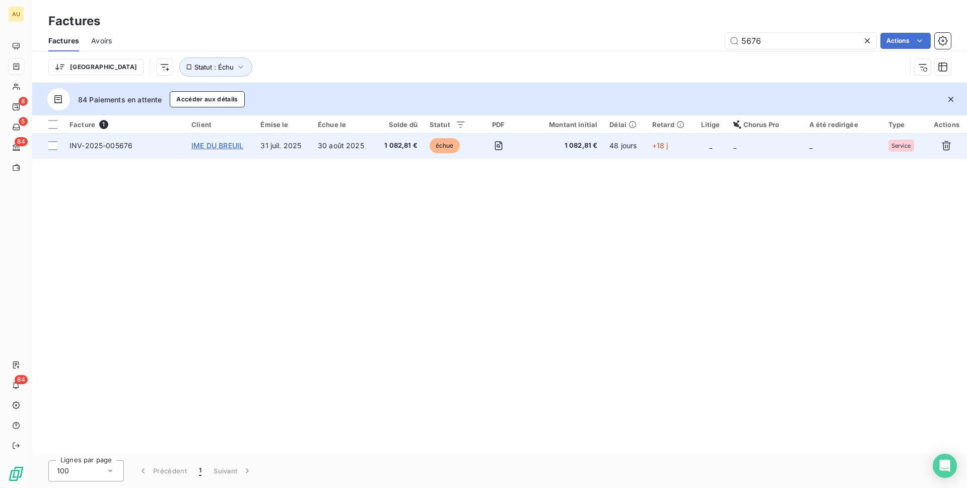
click at [222, 143] on span "IME DU BREUIL" at bounding box center [217, 145] width 52 height 9
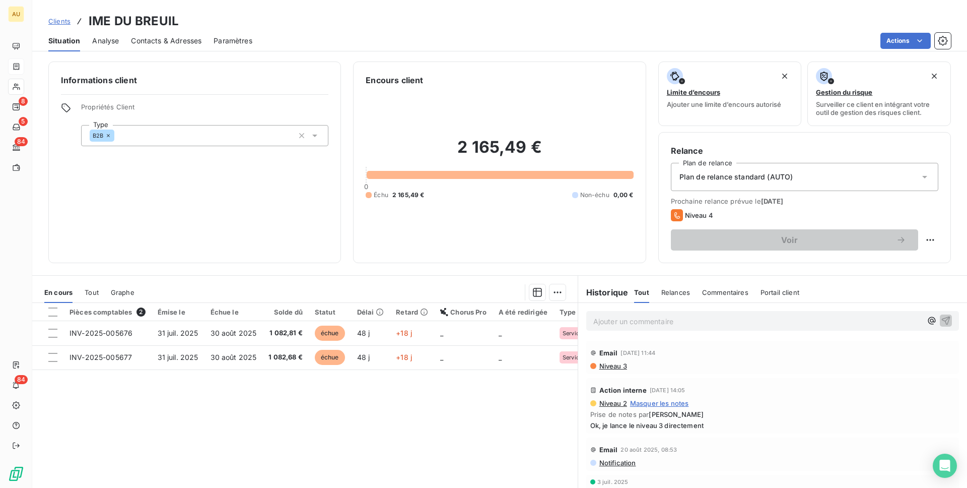
click at [635, 326] on p "Ajouter un commentaire ﻿" at bounding box center [758, 321] width 329 height 13
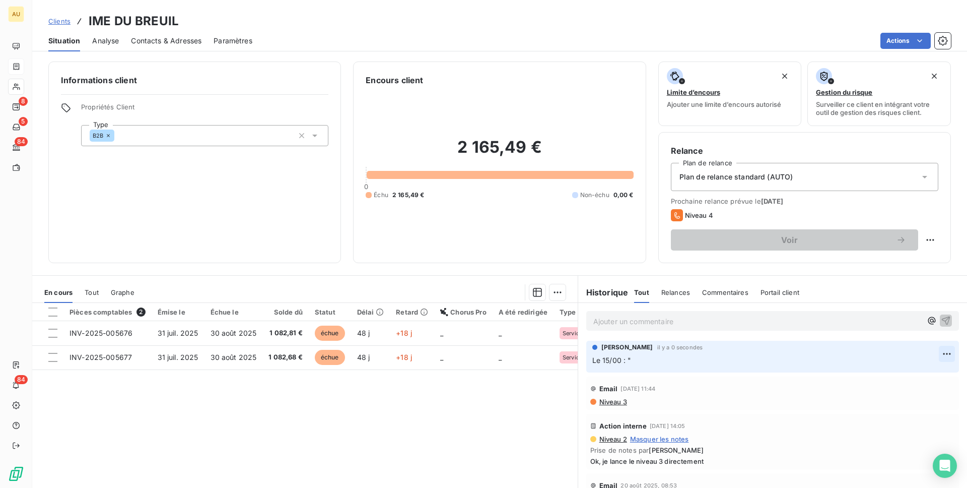
click at [948, 354] on html "AU 8 5 84 84 Clients IME DU BREUIL Situation Analyse Contacts & Adresses Paramè…" at bounding box center [483, 244] width 967 height 488
click at [902, 374] on div "Editer" at bounding box center [923, 376] width 56 height 16
click at [625, 359] on span "Le 15/00 : "" at bounding box center [612, 360] width 39 height 9
click at [629, 363] on span "Le 15/00 : "" at bounding box center [612, 360] width 39 height 9
click at [947, 353] on html "AU 8 5 84 84 Clients IME DU BREUIL Situation Analyse Contacts & Adresses Paramè…" at bounding box center [483, 244] width 967 height 488
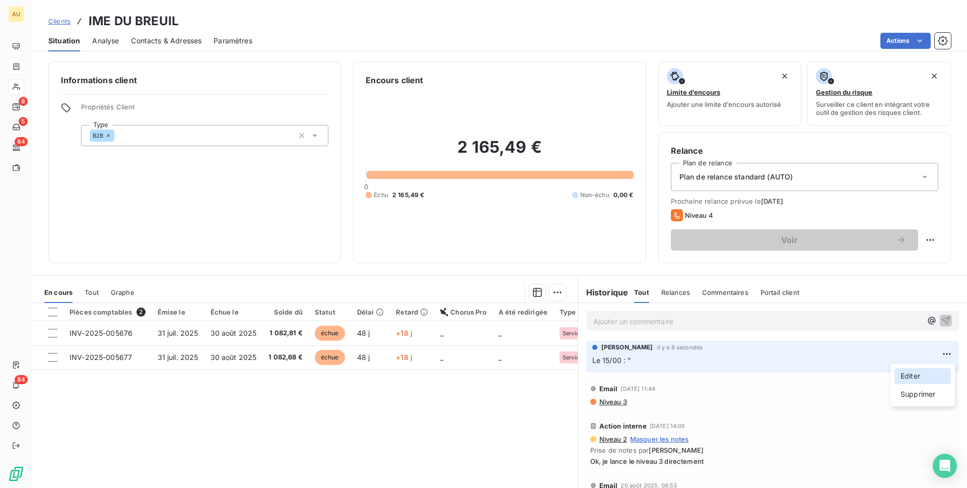
click at [901, 374] on div "Editer" at bounding box center [923, 376] width 56 height 16
click at [948, 352] on html "AU 8 5 84 84 Clients IME DU BREUIL Situation Analyse Contacts & Adresses Paramè…" at bounding box center [483, 244] width 967 height 488
click at [918, 375] on div "Editer" at bounding box center [923, 376] width 56 height 16
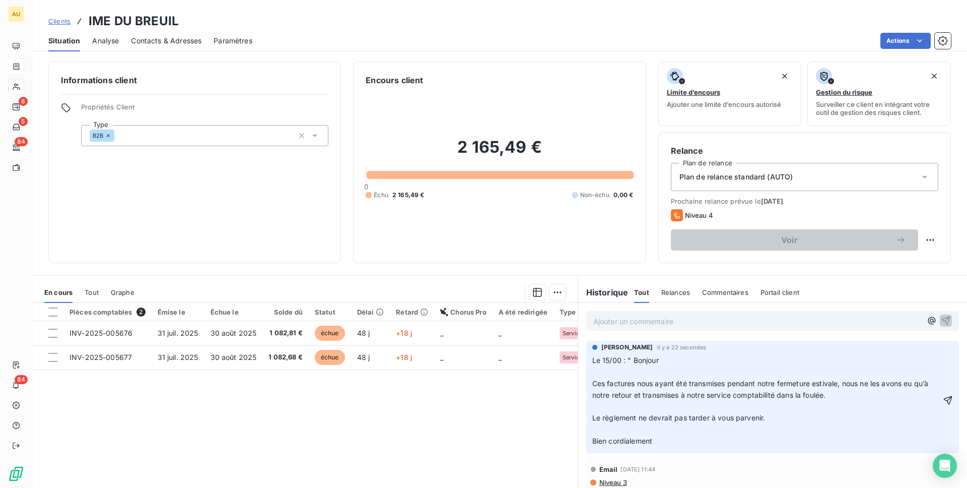
click at [665, 448] on div "[PERSON_NAME] il y a 22 secondes Le 15/00 : " Bonjour ﻿ Ces factures nous ayant…" at bounding box center [773, 397] width 373 height 112
click at [661, 443] on p "Bien cordialement" at bounding box center [767, 441] width 349 height 12
